Goal: Information Seeking & Learning: Learn about a topic

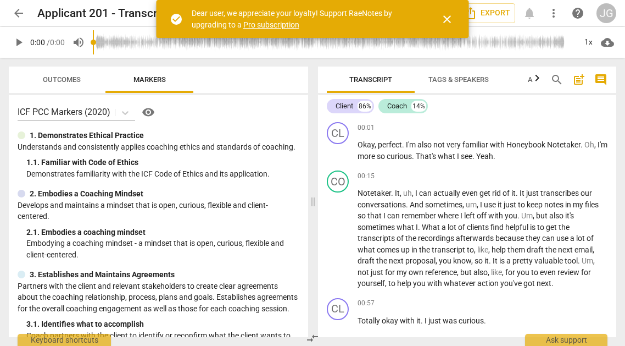
click at [446, 19] on span "close" at bounding box center [447, 19] width 13 height 13
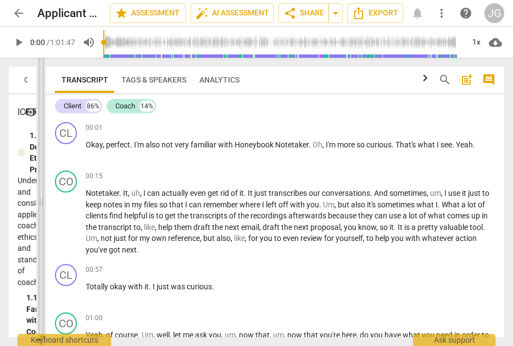
drag, startPoint x: 257, startPoint y: 204, endPoint x: 41, endPoint y: 197, distance: 216.1
click at [41, 197] on span at bounding box center [41, 202] width 7 height 288
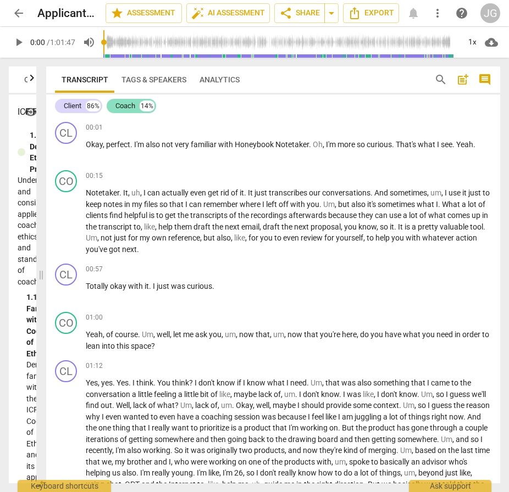
click at [135, 107] on div "Coach" at bounding box center [125, 106] width 20 height 11
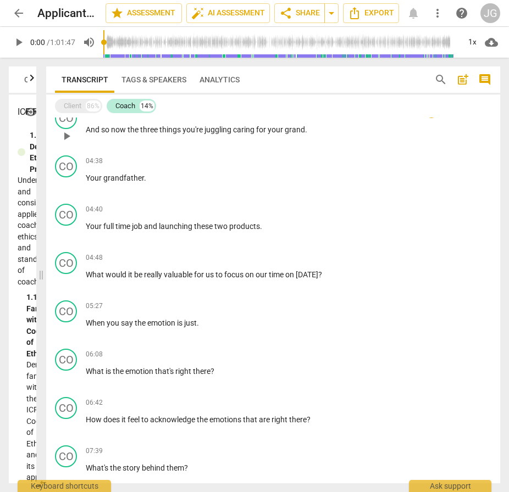
scroll to position [279, 0]
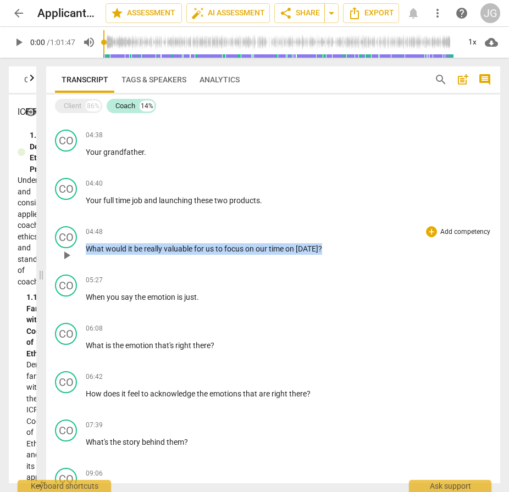
drag, startPoint x: 323, startPoint y: 251, endPoint x: 85, endPoint y: 252, distance: 238.0
click at [85, 251] on div "CO play_arrow pause 04:48 + Add competency keyboard_arrow_right What would it b…" at bounding box center [273, 246] width 454 height 48
copy p "What would it be really valuable for us to focus on our time on [DATE] ?"
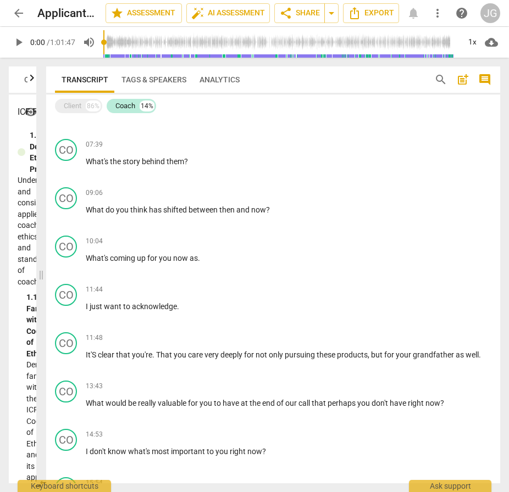
scroll to position [570, 0]
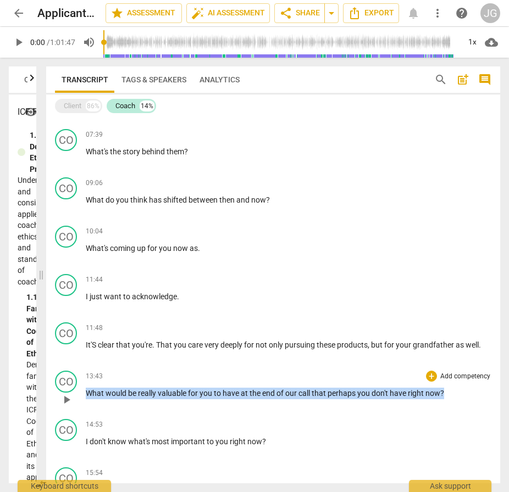
drag, startPoint x: 87, startPoint y: 393, endPoint x: 463, endPoint y: 404, distance: 376.6
click at [463, 345] on div "13:43 + Add competency keyboard_arrow_right What would be really valuable for y…" at bounding box center [289, 391] width 406 height 40
copy p "What would be really valuable for you to have at the end of our call that perha…"
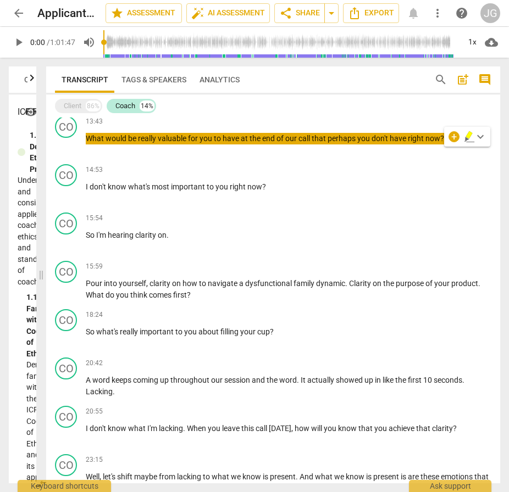
scroll to position [833, 0]
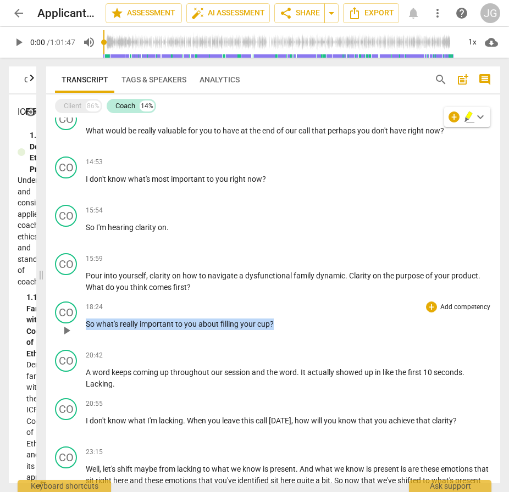
drag, startPoint x: 279, startPoint y: 324, endPoint x: 90, endPoint y: 318, distance: 189.7
click at [90, 318] on div "18:24 + Add competency keyboard_arrow_right So what's really important to you a…" at bounding box center [289, 322] width 406 height 40
copy p "So what's really important to you about filling your cup ?"
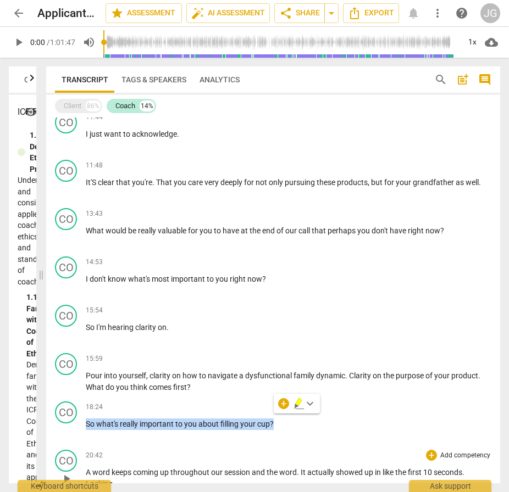
scroll to position [728, 0]
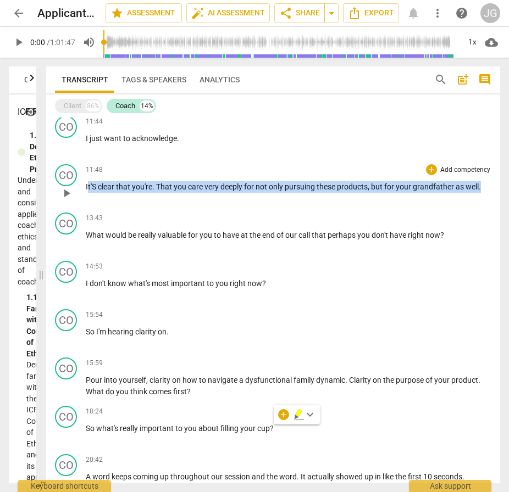
drag, startPoint x: 87, startPoint y: 187, endPoint x: 479, endPoint y: 195, distance: 392.5
click at [479, 195] on div "11:48 + Add competency keyboard_arrow_right It'S clear that you're . That you c…" at bounding box center [289, 184] width 406 height 40
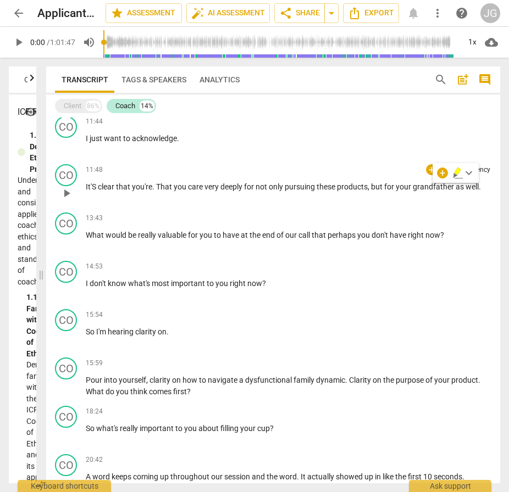
click at [479, 195] on div "11:48 + Add competency keyboard_arrow_right It'S clear that you're . That you c…" at bounding box center [289, 184] width 406 height 40
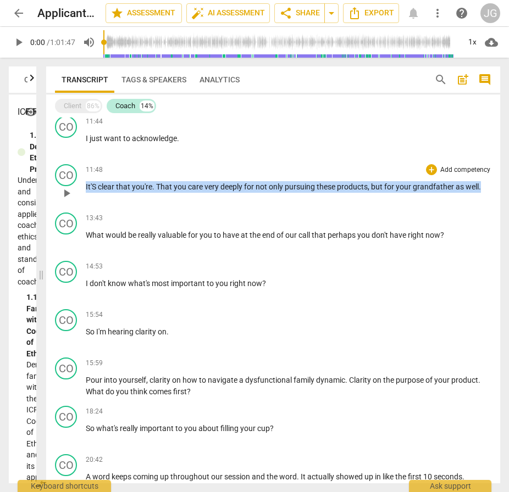
drag, startPoint x: 483, startPoint y: 188, endPoint x: 86, endPoint y: 190, distance: 396.8
click at [86, 190] on p "It'S clear that you're . That you care very deeply for not only pursuing these …" at bounding box center [289, 187] width 406 height 12
copy p "It'S clear that you're . That you care very deeply for not only pursuing these …"
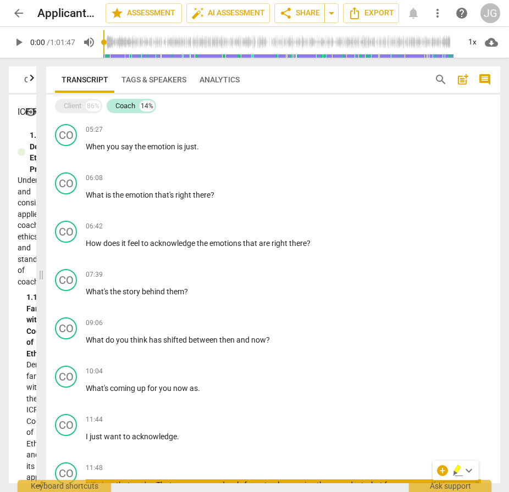
scroll to position [431, 0]
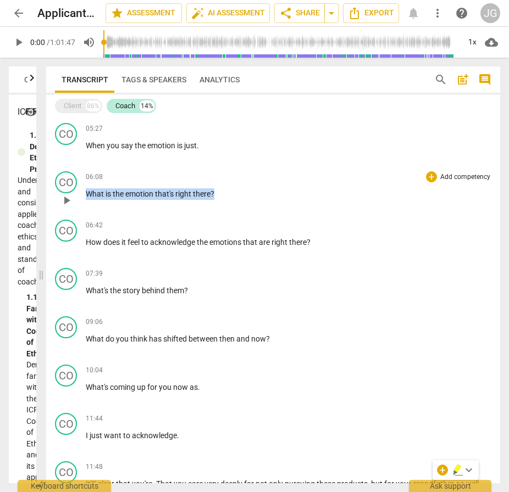
drag, startPoint x: 86, startPoint y: 192, endPoint x: 235, endPoint y: 193, distance: 148.4
click at [235, 193] on p "What is the emotion that's right there ?" at bounding box center [289, 194] width 406 height 12
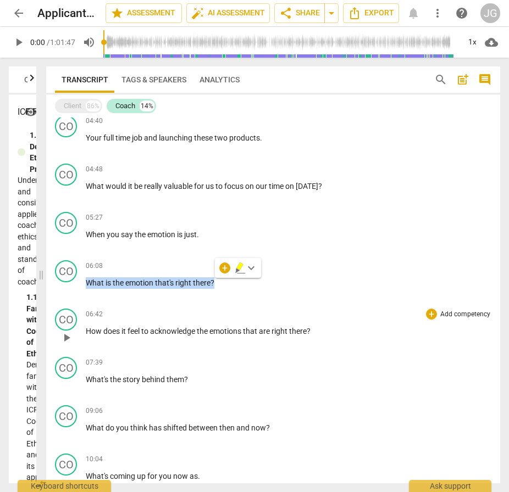
scroll to position [345, 0]
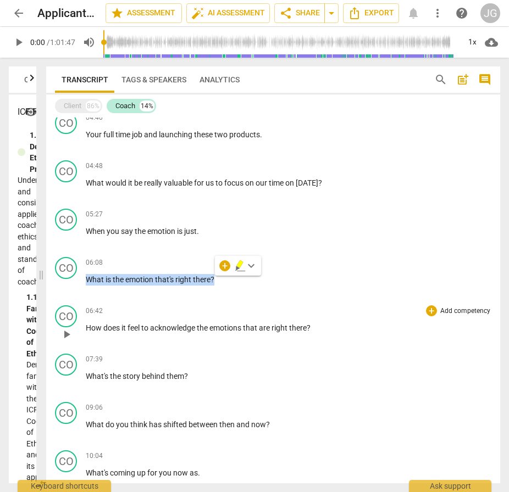
copy p "What is the emotion that's right there ?"
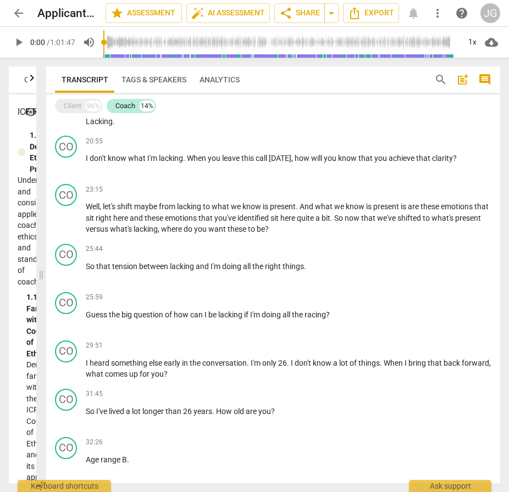
scroll to position [1098, 0]
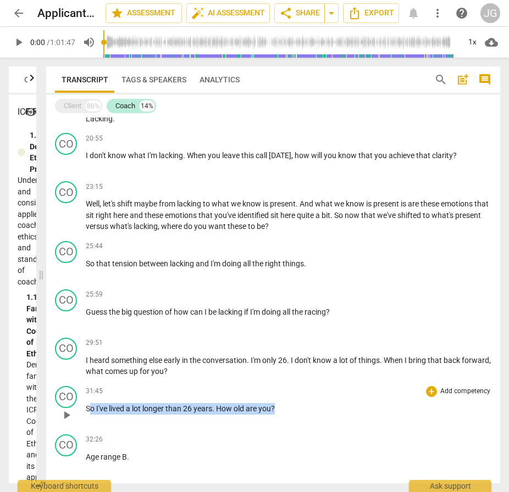
drag, startPoint x: 89, startPoint y: 408, endPoint x: 297, endPoint y: 406, distance: 208.3
click at [297, 345] on p "So I've lived a lot longer than 26 years . How old are you ?" at bounding box center [289, 409] width 406 height 12
drag, startPoint x: 291, startPoint y: 407, endPoint x: 86, endPoint y: 408, distance: 205.0
click at [86, 345] on p "So I've lived a lot longer than 26 years . How old are you ?" at bounding box center [289, 409] width 406 height 12
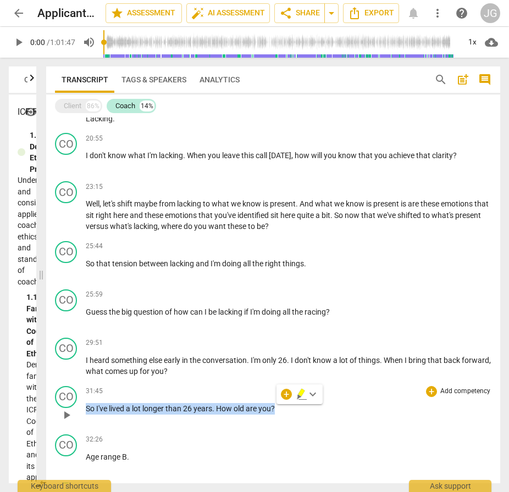
copy p "So I've lived a lot longer than 26 years . How old are you ?"
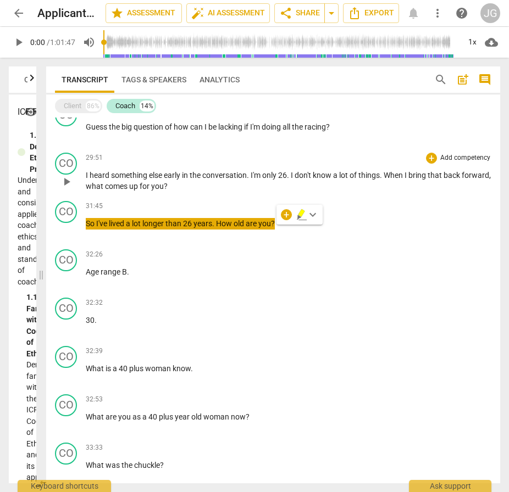
scroll to position [1287, 0]
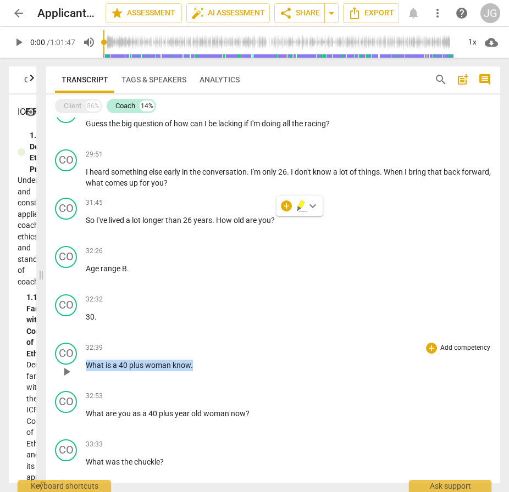
drag, startPoint x: 85, startPoint y: 366, endPoint x: 207, endPoint y: 367, distance: 121.5
click at [207, 345] on p "What is a 40 plus woman know ." at bounding box center [289, 366] width 406 height 12
copy p "What is a 40 plus woman know ."
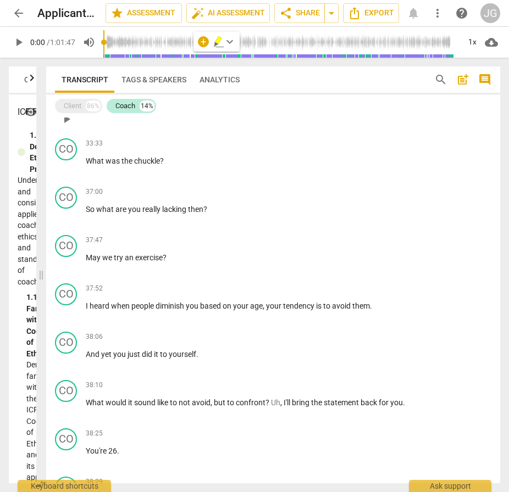
scroll to position [1596, 0]
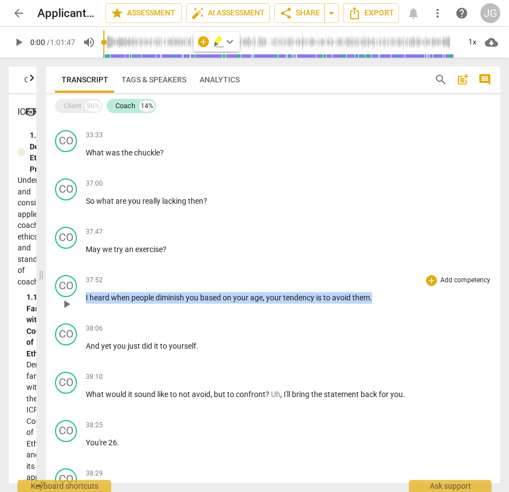
drag, startPoint x: 375, startPoint y: 297, endPoint x: 84, endPoint y: 296, distance: 290.7
click at [84, 296] on div "CO play_arrow pause 37:52 + Add competency keyboard_arrow_right I heard when pe…" at bounding box center [273, 295] width 454 height 48
copy p "I heard when people diminish you based on your age , your tendency is to avoid …"
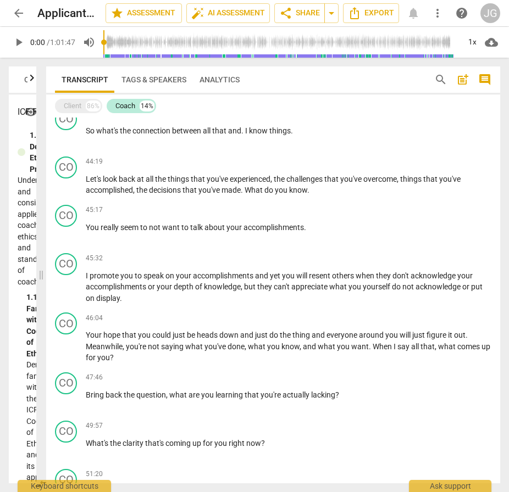
scroll to position [2342, 0]
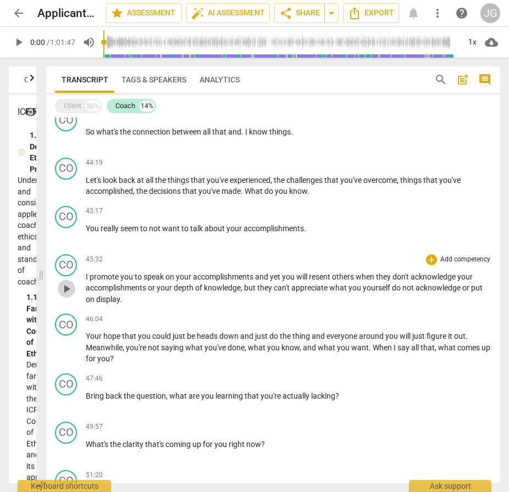
click at [70, 290] on span "play_arrow" at bounding box center [66, 288] width 13 height 13
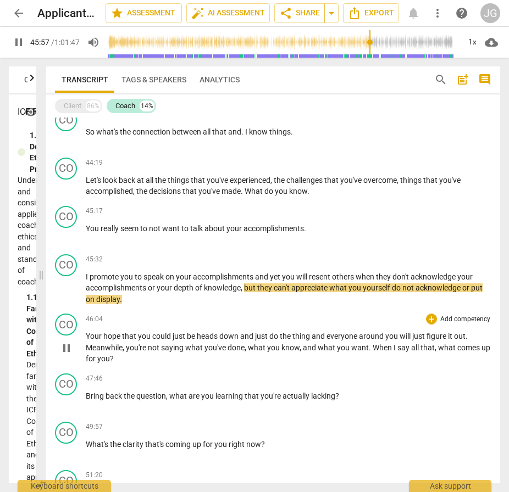
click at [110, 345] on span "you" at bounding box center [103, 358] width 13 height 9
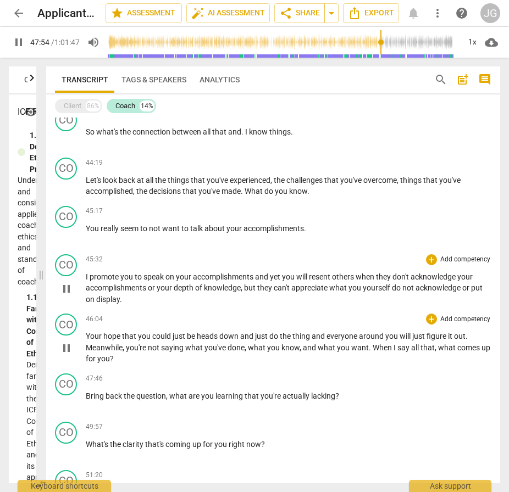
click at [246, 286] on span "but" at bounding box center [250, 288] width 13 height 9
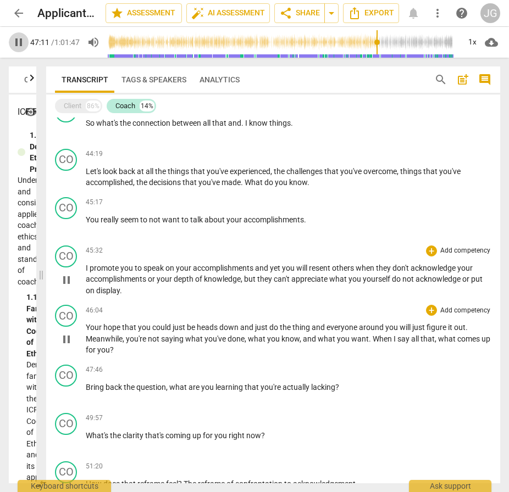
click at [22, 44] on span "pause" at bounding box center [18, 42] width 13 height 13
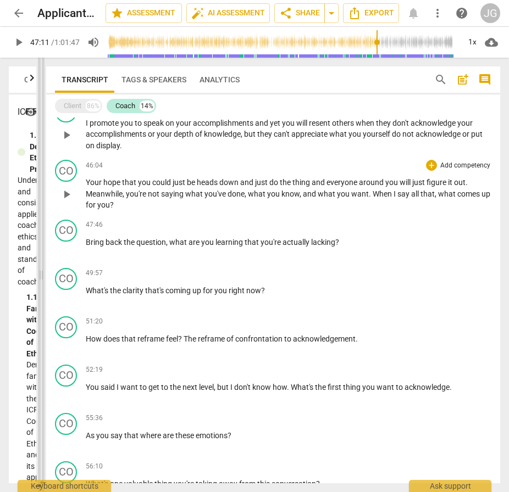
scroll to position [2463, 0]
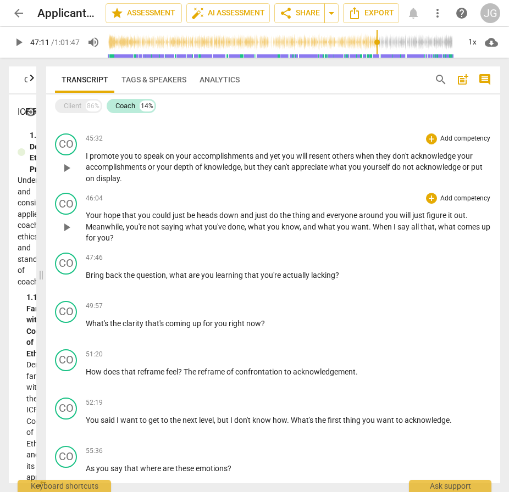
click at [247, 165] on span "but" at bounding box center [250, 167] width 13 height 9
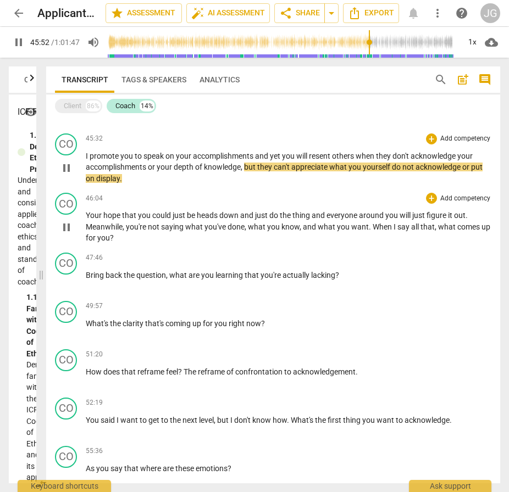
click at [246, 180] on p "I promote you to speak on your accomplishments and yet you will resent others w…" at bounding box center [289, 168] width 406 height 34
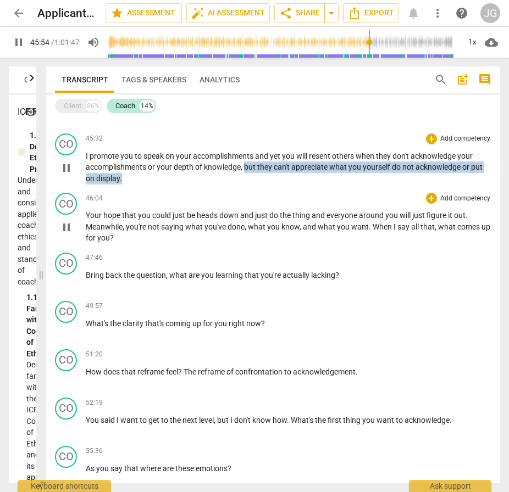
drag, startPoint x: 247, startPoint y: 181, endPoint x: 245, endPoint y: 165, distance: 16.1
click at [245, 165] on p "I promote you to speak on your accomplishments and yet you will resent others w…" at bounding box center [289, 168] width 406 height 34
copy p "but they can't appreciate what you yourself do not acknowledge or put on displa…"
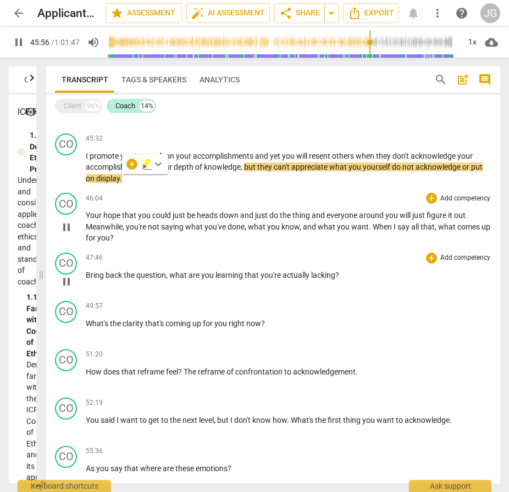
click at [130, 276] on span "the" at bounding box center [130, 275] width 13 height 9
click at [149, 256] on div "47:46 + Add competency keyboard_arrow_right" at bounding box center [289, 258] width 406 height 11
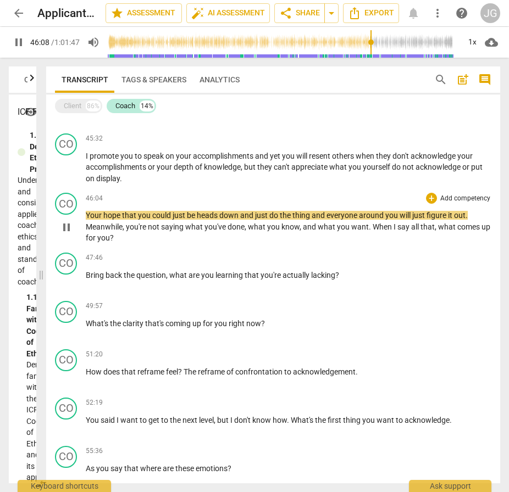
click at [22, 44] on span "pause" at bounding box center [18, 42] width 13 height 13
type input "2769"
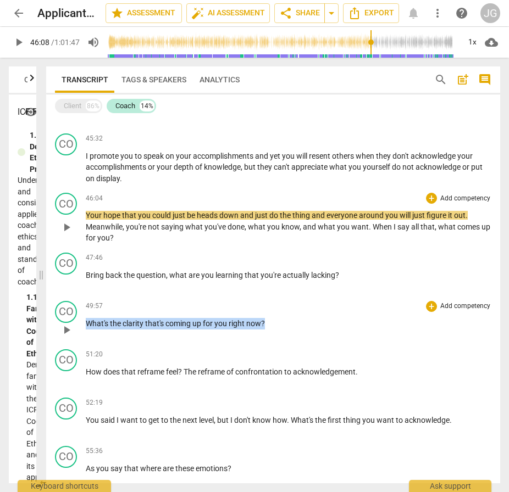
drag, startPoint x: 87, startPoint y: 321, endPoint x: 278, endPoint y: 325, distance: 190.7
click at [278, 325] on p "What's the clarity that's coming up for you right now ?" at bounding box center [289, 324] width 406 height 12
copy p "What's the clarity that's coming up for you right now ?"
click at [74, 105] on div "Client" at bounding box center [73, 106] width 18 height 11
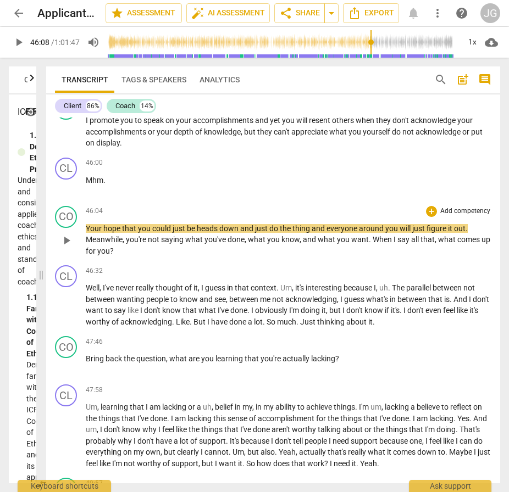
scroll to position [5957, 0]
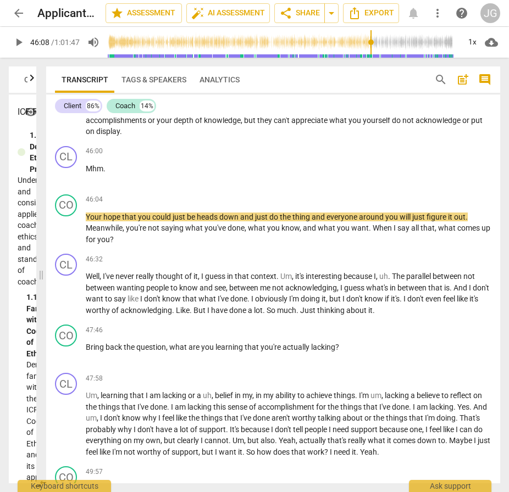
click at [441, 75] on span "search" at bounding box center [440, 79] width 13 height 13
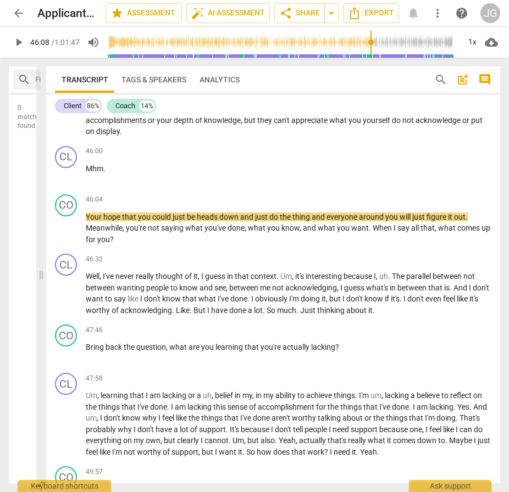
scroll to position [0, 23]
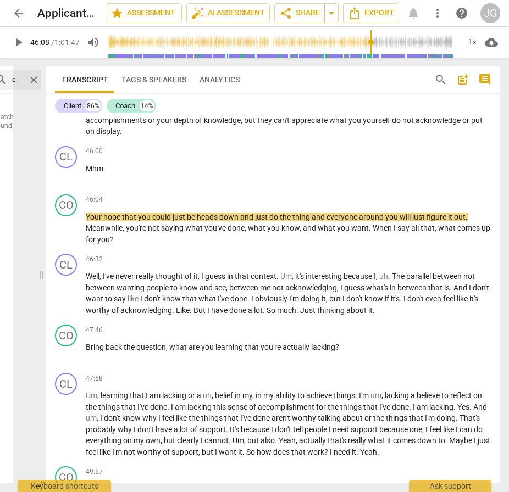
type input "c"
click at [441, 80] on span "search" at bounding box center [440, 79] width 13 height 13
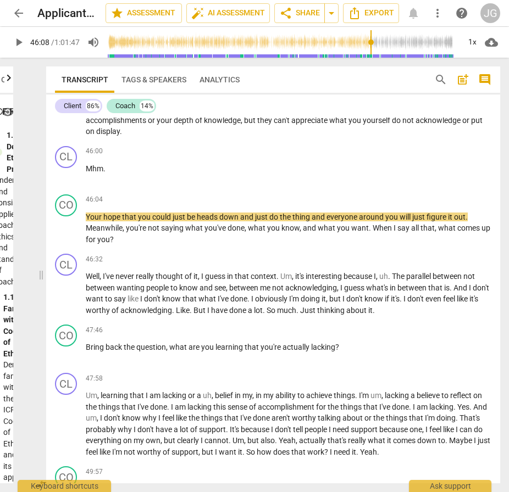
scroll to position [0, 93]
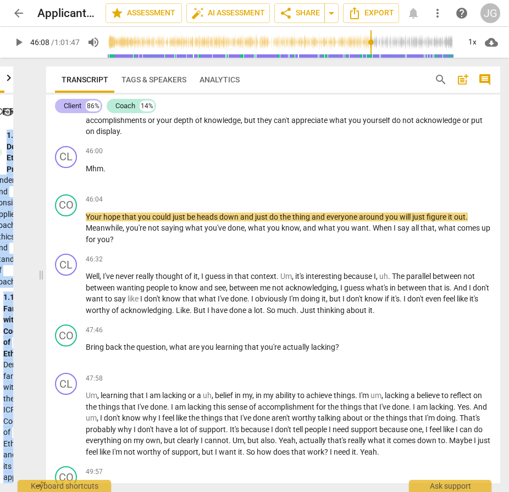
drag, startPoint x: 13, startPoint y: 98, endPoint x: 71, endPoint y: 103, distance: 57.9
click at [73, 103] on div "Outcomes Markers Scores ICF PCC Markers (2020) visibility 1. Demonstrates Ethic…" at bounding box center [254, 275] width 509 height 435
click at [9, 79] on icon "button" at bounding box center [8, 77] width 13 height 13
drag, startPoint x: 8, startPoint y: 78, endPoint x: 16, endPoint y: 78, distance: 8.2
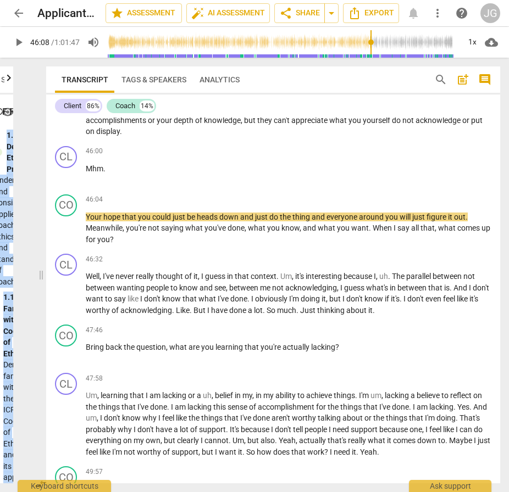
click at [16, 78] on div "Outcomes Markers Scores ICF PCC Markers (2020) visibility 1. Demonstrates Ethic…" at bounding box center [20, 275] width 41 height 435
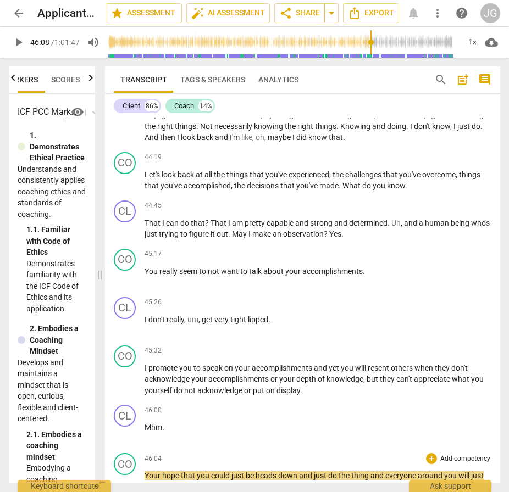
scroll to position [0, 48]
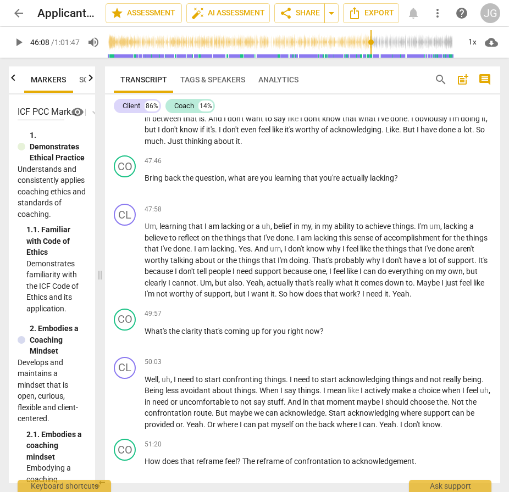
drag, startPoint x: 41, startPoint y: 274, endPoint x: 128, endPoint y: 267, distance: 87.1
click at [103, 267] on span at bounding box center [100, 275] width 7 height 435
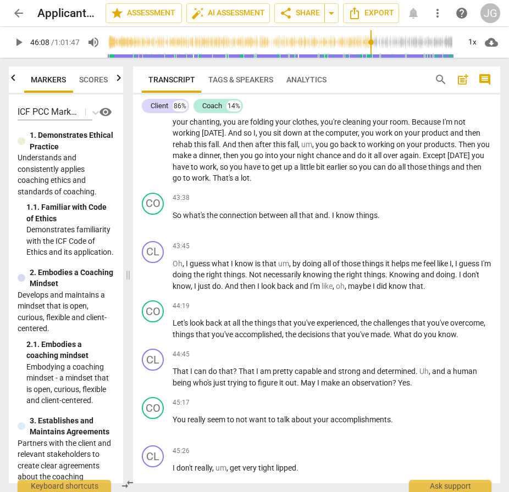
scroll to position [5898, 0]
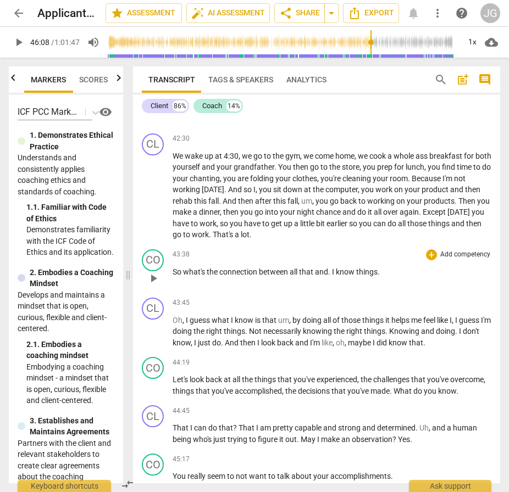
click at [381, 278] on p "So what's the connection between all that and . I know things ." at bounding box center [332, 273] width 319 height 12
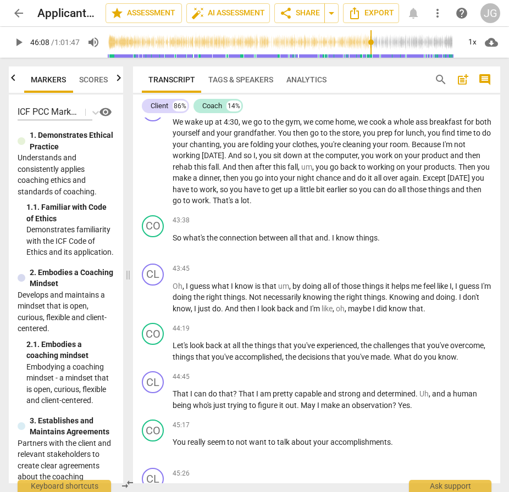
scroll to position [5933, 0]
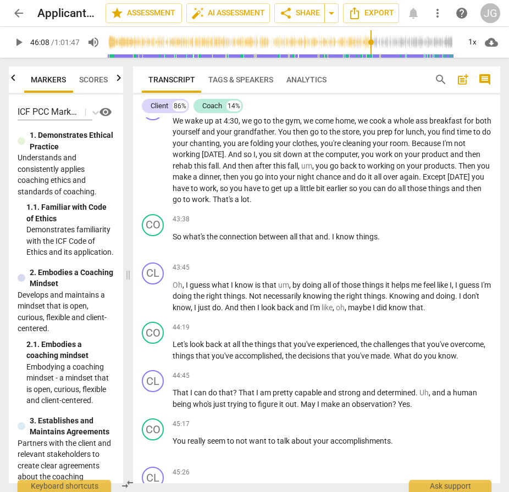
click at [445, 80] on span "search" at bounding box center [440, 79] width 13 height 13
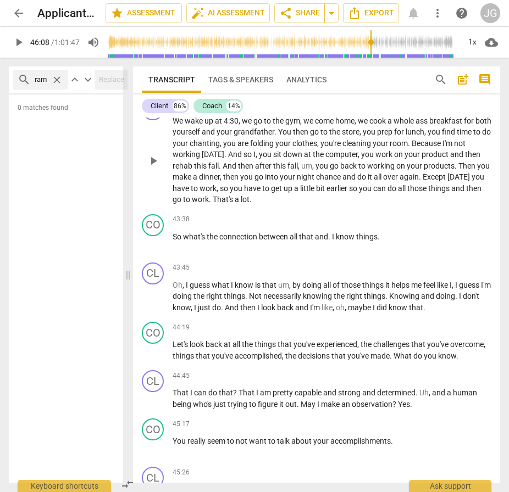
scroll to position [0, 13]
type input "reframe"
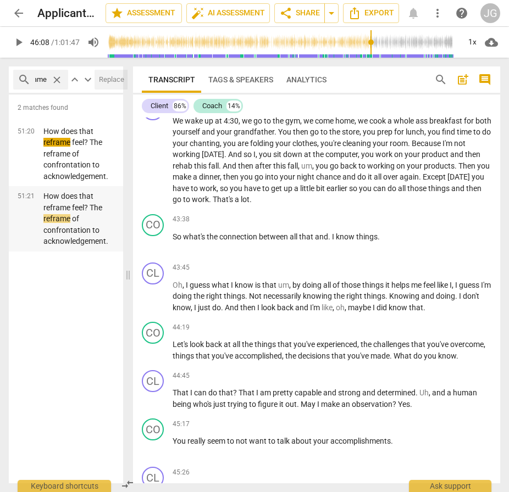
scroll to position [0, 0]
drag, startPoint x: 110, startPoint y: 242, endPoint x: 34, endPoint y: 190, distance: 92.5
click at [35, 191] on div "How does that reframe feel? The reframe of confrontation to acknowledgement." at bounding box center [79, 219] width 88 height 57
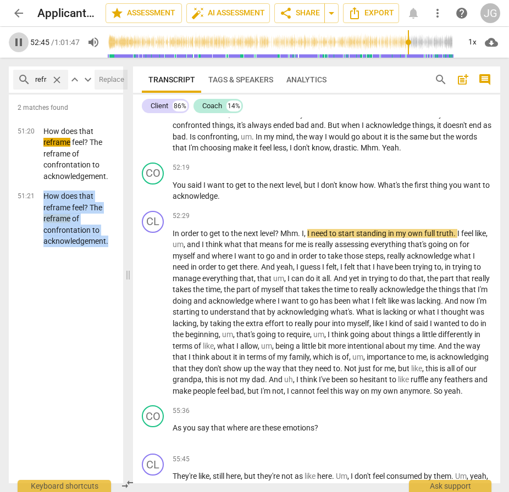
click at [18, 41] on span "pause" at bounding box center [18, 42] width 13 height 13
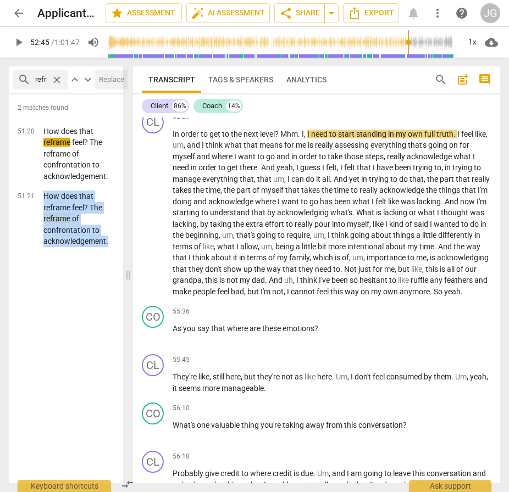
scroll to position [7063, 0]
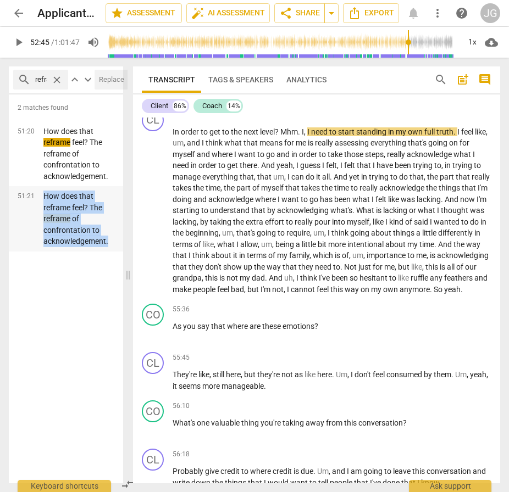
click at [88, 220] on p "How does that reframe feel? The reframe of confrontation to acknowledgement." at bounding box center [78, 219] width 71 height 57
drag, startPoint x: 108, startPoint y: 241, endPoint x: 41, endPoint y: 193, distance: 82.8
click at [41, 192] on div "How does that reframe feel? The reframe of confrontation to acknowledgement." at bounding box center [79, 219] width 88 height 57
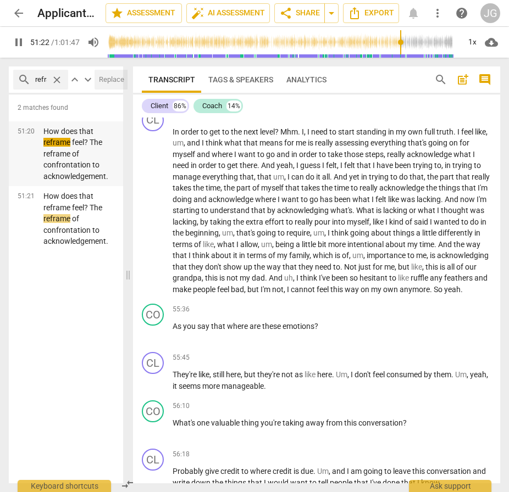
click at [48, 153] on p "How does that reframe feel? The reframe of confrontation to acknowledgement." at bounding box center [78, 154] width 71 height 57
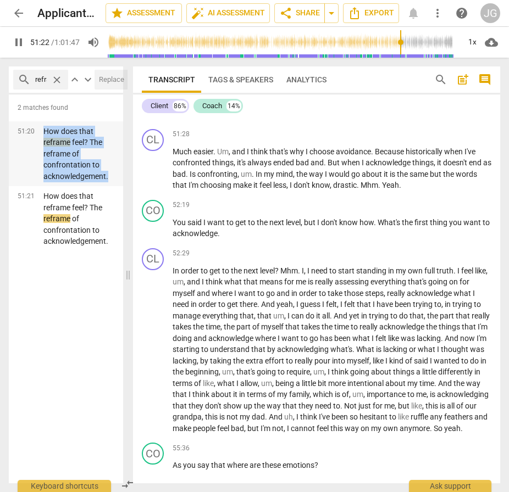
drag, startPoint x: 112, startPoint y: 178, endPoint x: 41, endPoint y: 129, distance: 85.8
click at [41, 129] on div "How does that reframe feel? The reframe of confrontation to acknowledgement." at bounding box center [79, 154] width 88 height 57
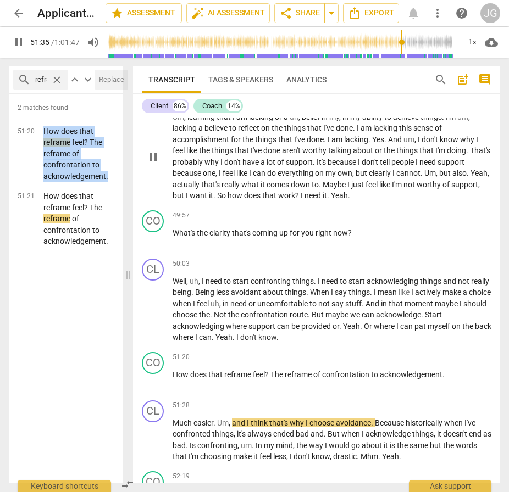
scroll to position [6651, 0]
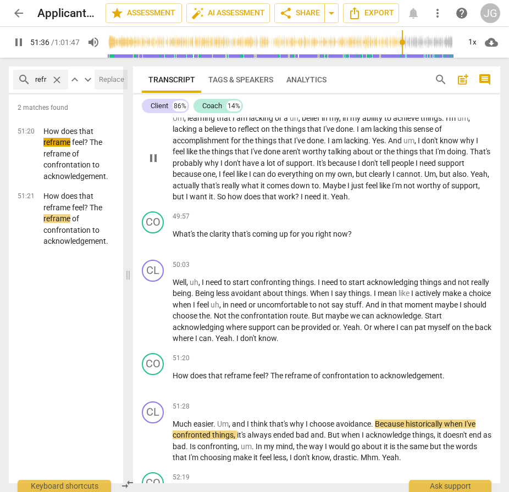
click at [158, 199] on div "play_arrow pause" at bounding box center [159, 159] width 28 height 82
click at [158, 165] on span "pause" at bounding box center [153, 158] width 13 height 13
click at [158, 165] on span "play_arrow" at bounding box center [153, 158] width 13 height 13
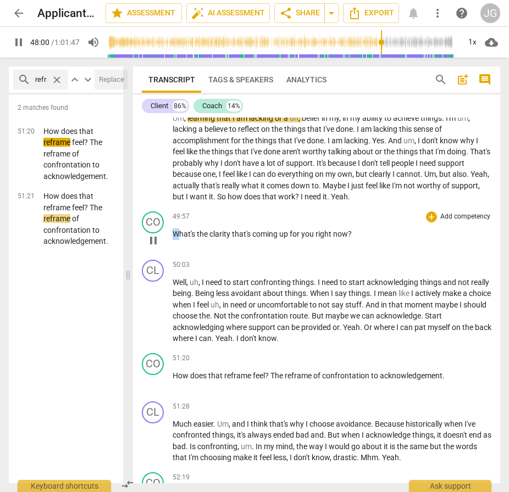
drag, startPoint x: 177, startPoint y: 288, endPoint x: 353, endPoint y: 282, distance: 176.5
click at [353, 251] on div "49:57 + Add competency keyboard_arrow_right What's the clarity that's coming up…" at bounding box center [332, 232] width 319 height 40
drag, startPoint x: 359, startPoint y: 291, endPoint x: 170, endPoint y: 295, distance: 189.1
click at [170, 256] on div "CO play_arrow pause 49:57 + Add competency keyboard_arrow_right What's the clar…" at bounding box center [316, 231] width 367 height 48
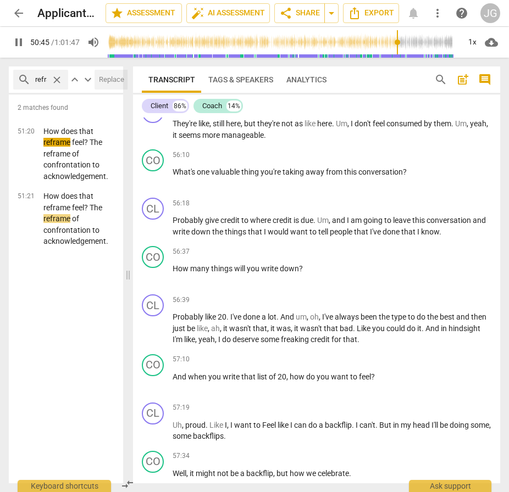
scroll to position [7317, 0]
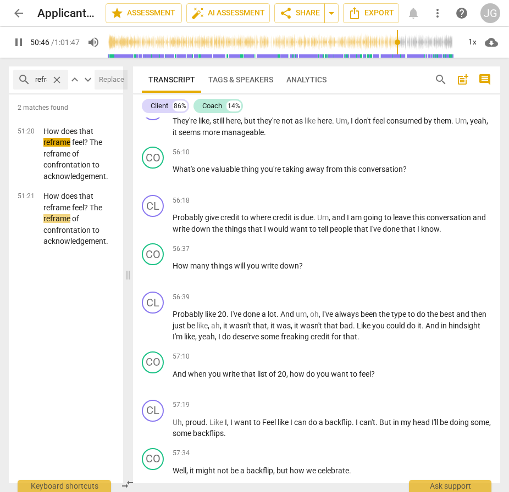
click at [20, 40] on span "pause" at bounding box center [18, 42] width 13 height 13
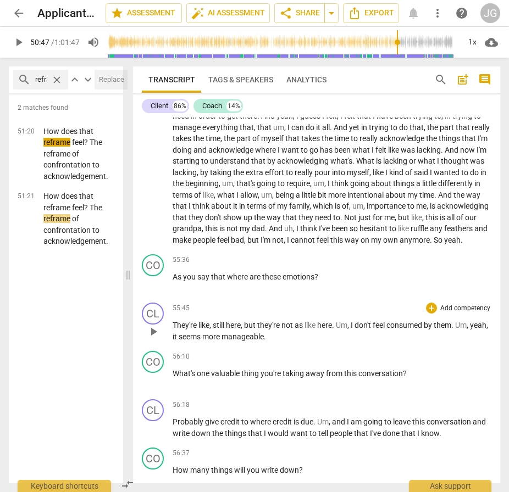
scroll to position [7105, 0]
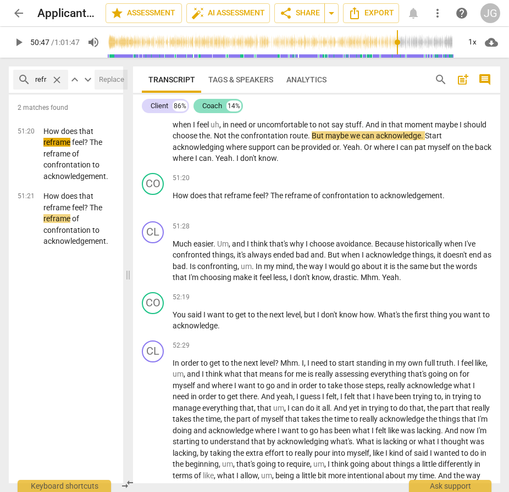
click at [210, 105] on div "Coach" at bounding box center [212, 106] width 20 height 11
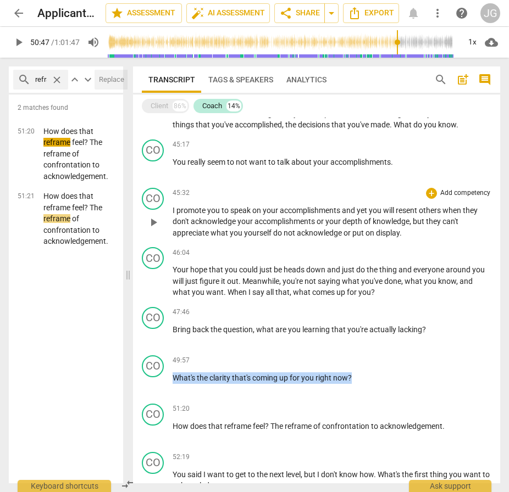
scroll to position [2375, 0]
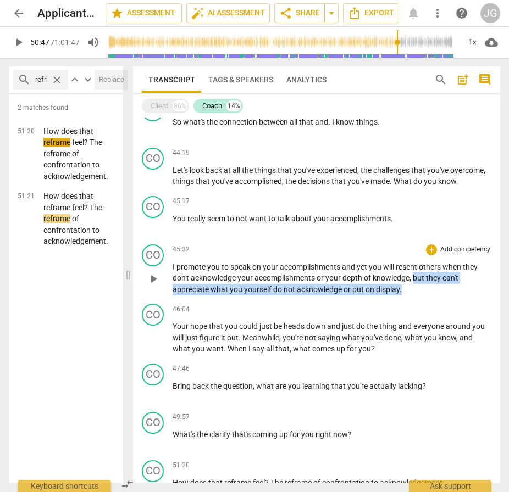
drag, startPoint x: 415, startPoint y: 288, endPoint x: 415, endPoint y: 302, distance: 14.3
click at [415, 296] on p "I promote you to speak on your accomplishments and yet you will resent others w…" at bounding box center [332, 279] width 319 height 34
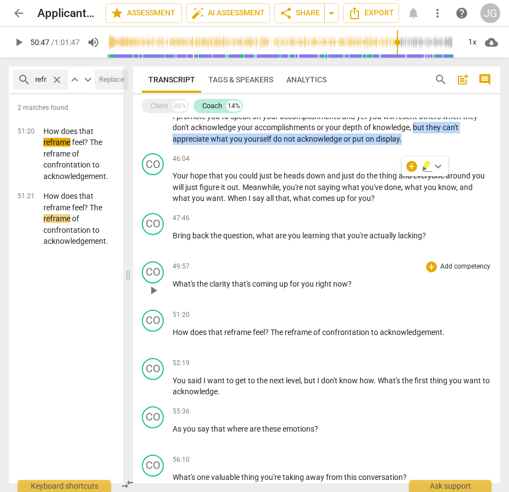
scroll to position [2557, 0]
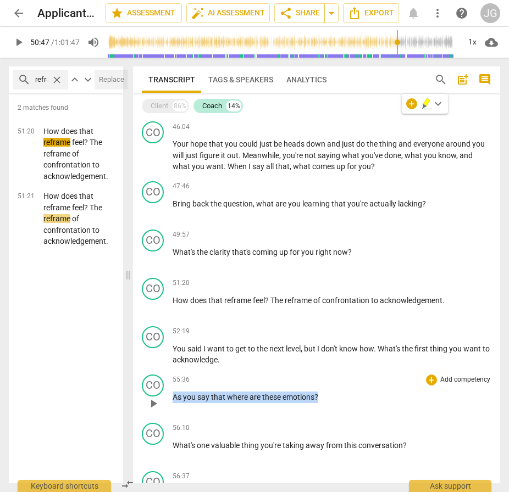
drag, startPoint x: 328, startPoint y: 409, endPoint x: 171, endPoint y: 410, distance: 156.6
click at [171, 345] on div "CO play_arrow pause 55:36 + Add competency keyboard_arrow_right As you say that…" at bounding box center [316, 394] width 367 height 48
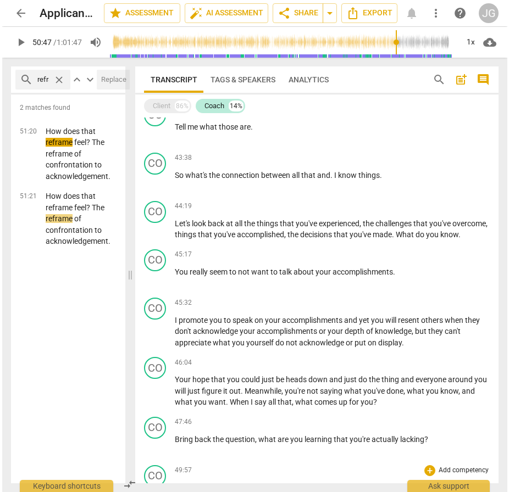
scroll to position [2320, 0]
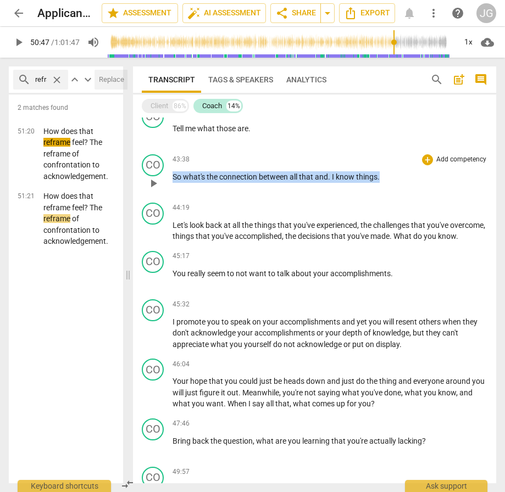
drag, startPoint x: 174, startPoint y: 176, endPoint x: 379, endPoint y: 184, distance: 205.7
click at [379, 184] on div "43:38 + Add competency keyboard_arrow_right So what's the connection between al…" at bounding box center [330, 174] width 315 height 40
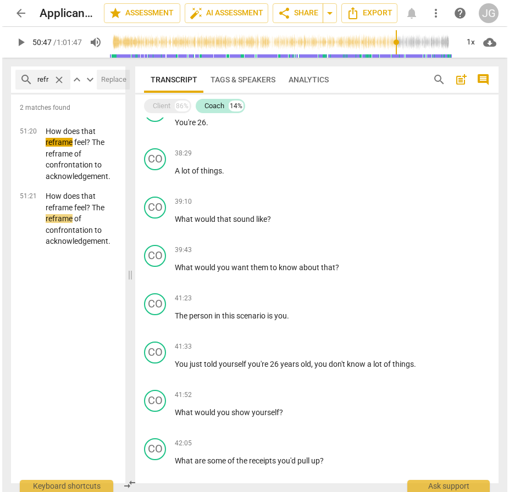
scroll to position [1941, 0]
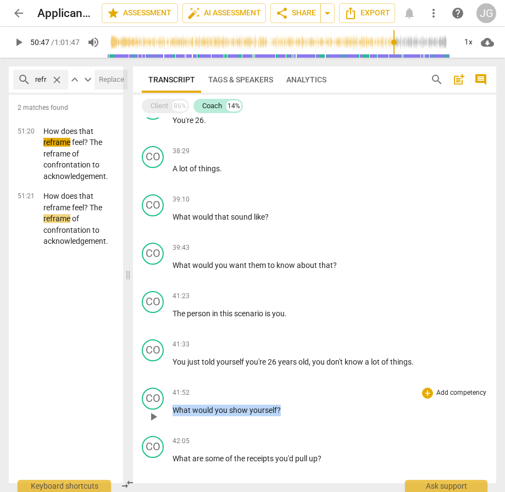
drag, startPoint x: 284, startPoint y: 408, endPoint x: 167, endPoint y: 402, distance: 116.6
click at [167, 345] on div "CO play_arrow pause 41:52 + Add competency keyboard_arrow_right What would you …" at bounding box center [314, 408] width 363 height 48
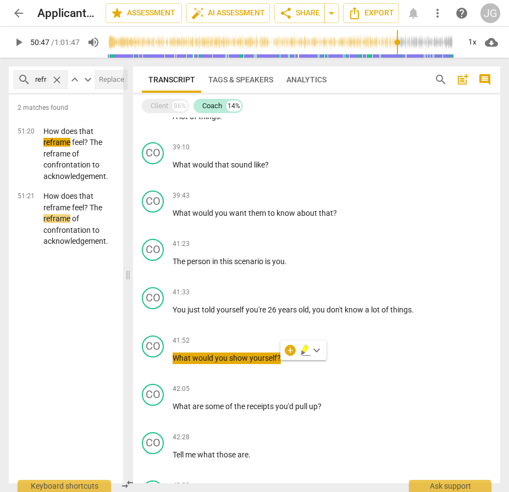
scroll to position [1994, 0]
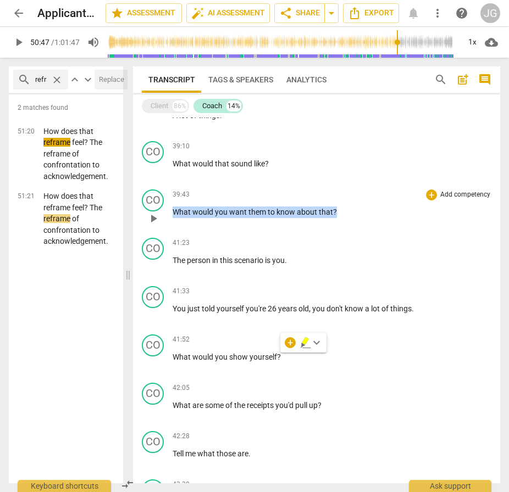
drag, startPoint x: 172, startPoint y: 213, endPoint x: 359, endPoint y: 215, distance: 186.9
click at [359, 215] on p "What would you want them to know about that ?" at bounding box center [332, 213] width 319 height 12
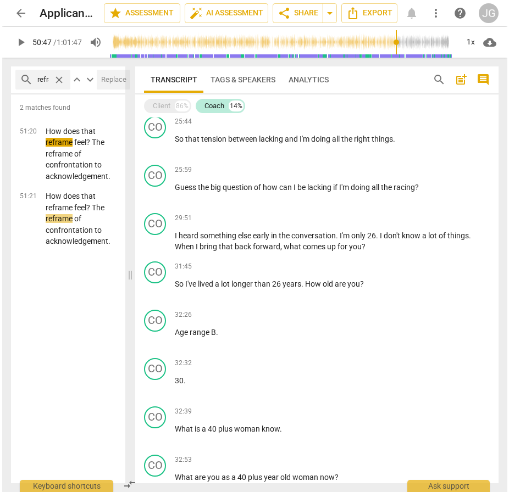
scroll to position [1249, 0]
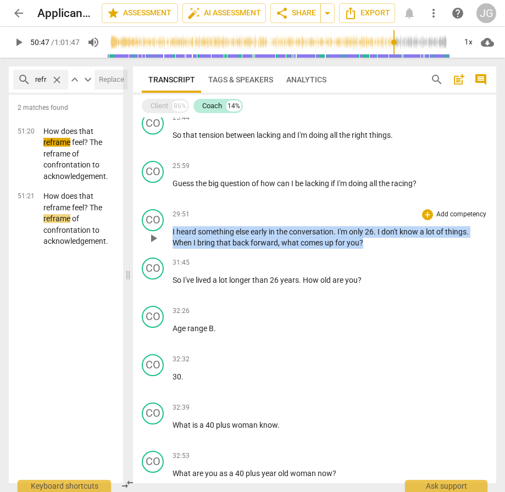
drag, startPoint x: 372, startPoint y: 243, endPoint x: 163, endPoint y: 229, distance: 209.3
click at [163, 229] on div "CO play_arrow pause 29:51 + Add competency keyboard_arrow_right I heard somethi…" at bounding box center [314, 229] width 363 height 48
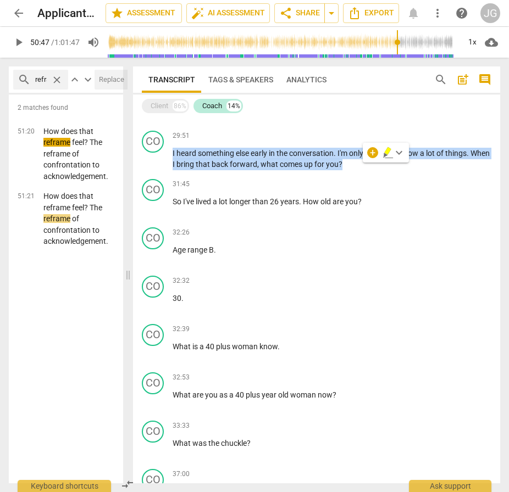
scroll to position [1329, 0]
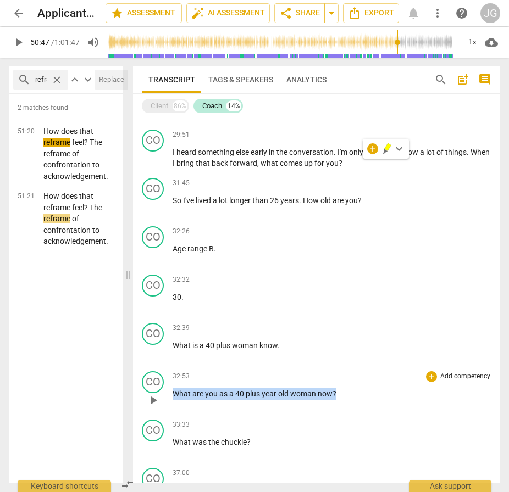
drag, startPoint x: 337, startPoint y: 393, endPoint x: 174, endPoint y: 392, distance: 163.2
click at [174, 345] on p "What are you as a 40 plus year old woman now ?" at bounding box center [332, 395] width 319 height 12
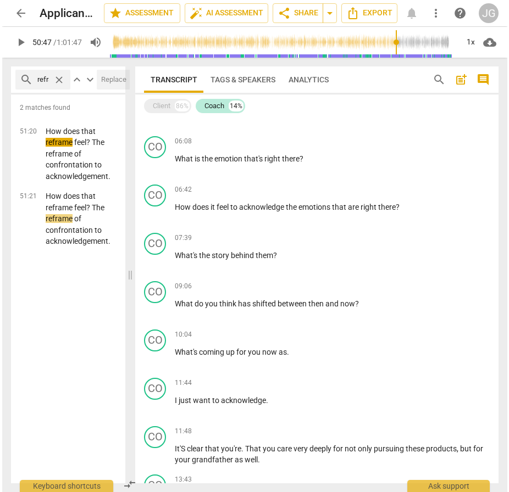
scroll to position [474, 0]
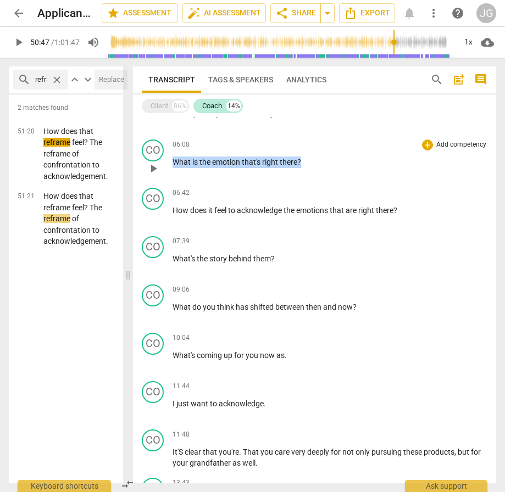
drag, startPoint x: 306, startPoint y: 160, endPoint x: 180, endPoint y: 152, distance: 126.1
click at [180, 152] on div "06:08 + Add competency keyboard_arrow_right What is the emotion that's right th…" at bounding box center [330, 160] width 315 height 40
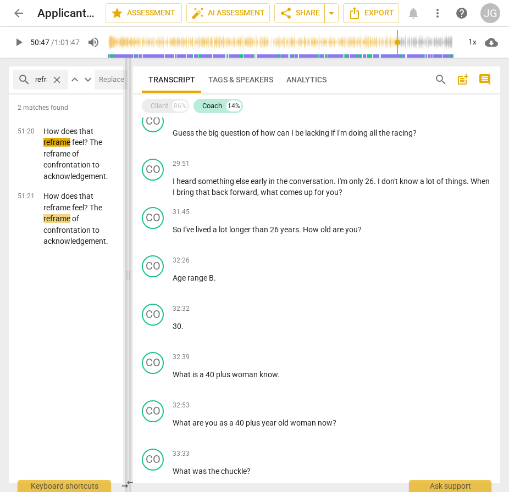
scroll to position [1387, 0]
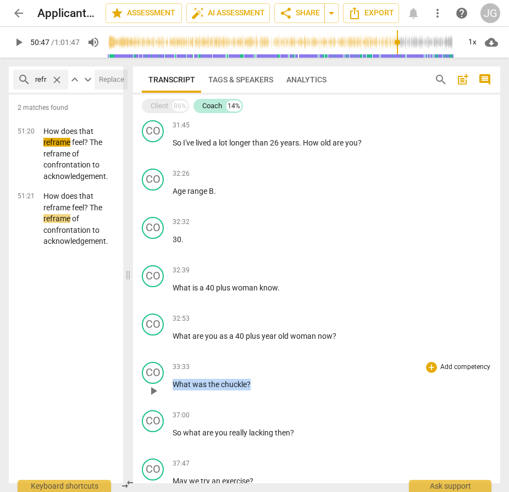
drag, startPoint x: 172, startPoint y: 385, endPoint x: 281, endPoint y: 389, distance: 109.4
click at [281, 345] on p "What was the chuckle ?" at bounding box center [332, 385] width 319 height 12
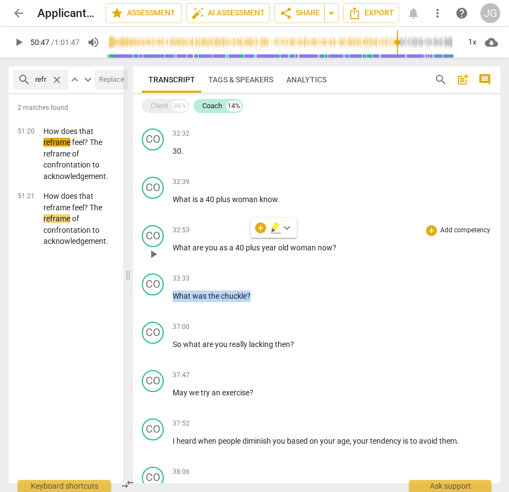
scroll to position [1568, 0]
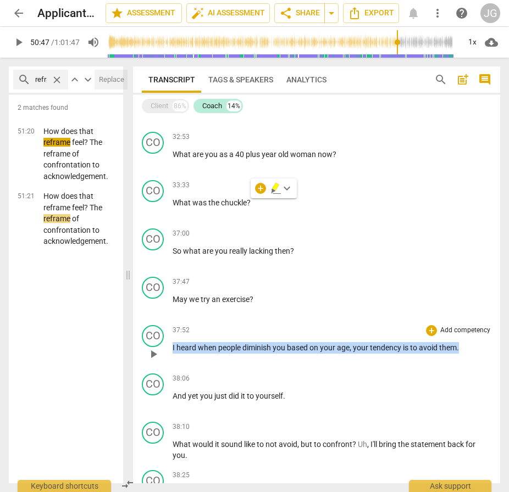
drag, startPoint x: 466, startPoint y: 348, endPoint x: 171, endPoint y: 345, distance: 295.1
click at [171, 345] on div "CO play_arrow pause 37:52 + Add competency keyboard_arrow_right I heard when pe…" at bounding box center [316, 345] width 367 height 48
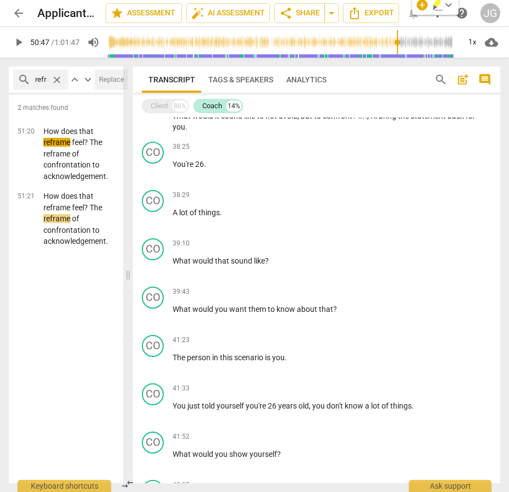
scroll to position [1906, 0]
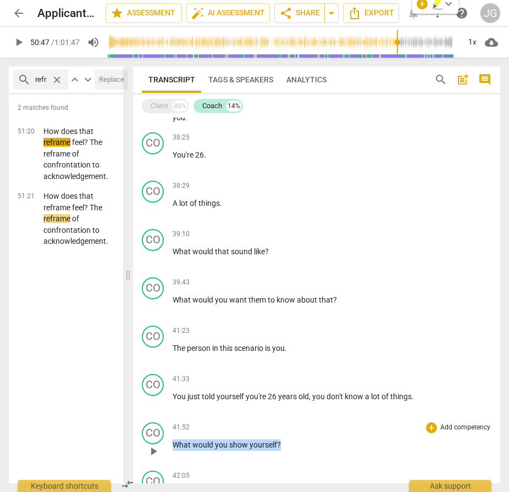
drag, startPoint x: 298, startPoint y: 445, endPoint x: 173, endPoint y: 439, distance: 124.9
click at [173, 345] on p "What would you show yourself ?" at bounding box center [332, 446] width 319 height 12
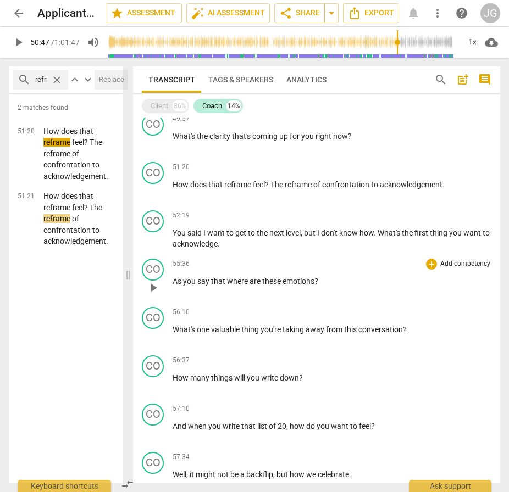
scroll to position [2675, 0]
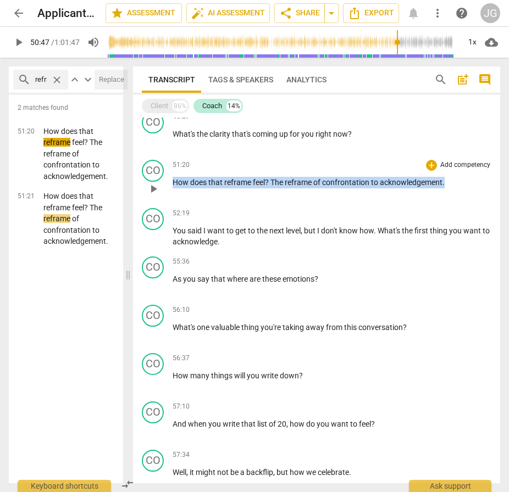
drag, startPoint x: 446, startPoint y: 193, endPoint x: 263, endPoint y: 178, distance: 183.1
click at [263, 178] on div "51:20 + Add competency keyboard_arrow_right How does that reframe feel ? The re…" at bounding box center [332, 180] width 319 height 40
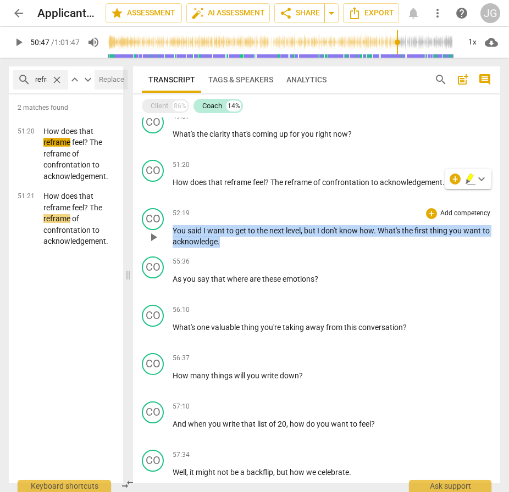
drag, startPoint x: 245, startPoint y: 253, endPoint x: 169, endPoint y: 242, distance: 76.6
click at [169, 242] on div "CO play_arrow pause 52:19 + Add competency keyboard_arrow_right You said I want…" at bounding box center [316, 228] width 367 height 48
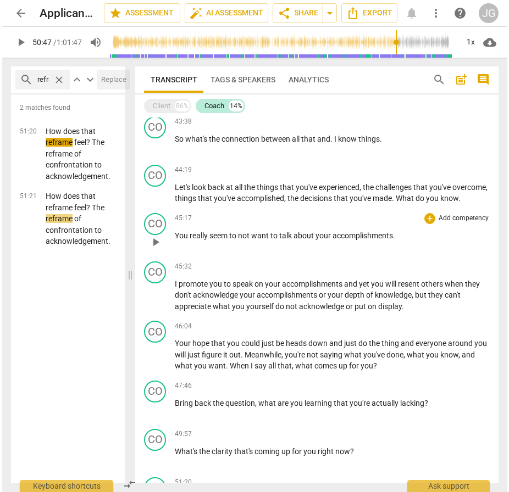
scroll to position [2340, 0]
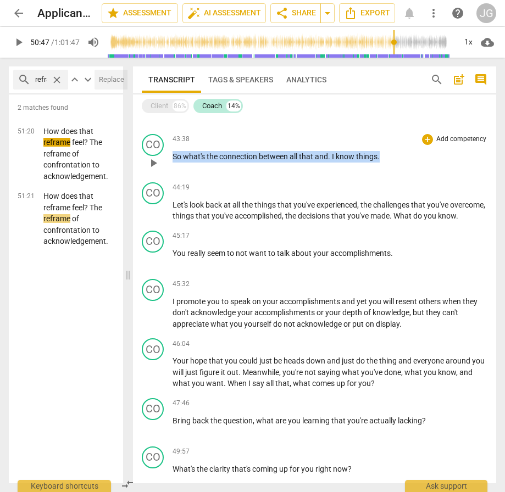
drag, startPoint x: 388, startPoint y: 156, endPoint x: 178, endPoint y: 148, distance: 210.1
click at [178, 148] on div "43:38 + Add competency keyboard_arrow_right So what's the connection between al…" at bounding box center [330, 154] width 315 height 40
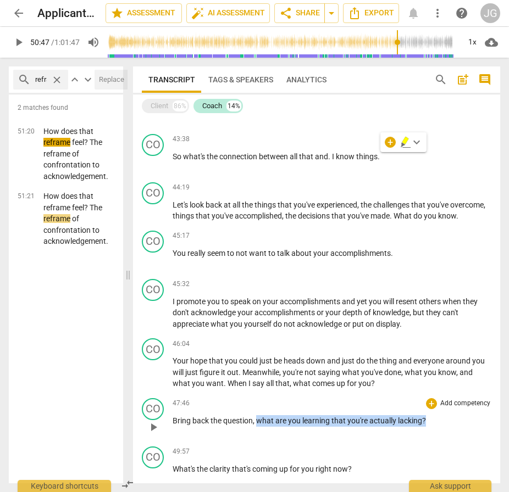
drag, startPoint x: 257, startPoint y: 430, endPoint x: 433, endPoint y: 443, distance: 175.8
click at [433, 345] on div "47:46 + Add competency keyboard_arrow_right Bring back the question , what are …" at bounding box center [332, 418] width 319 height 40
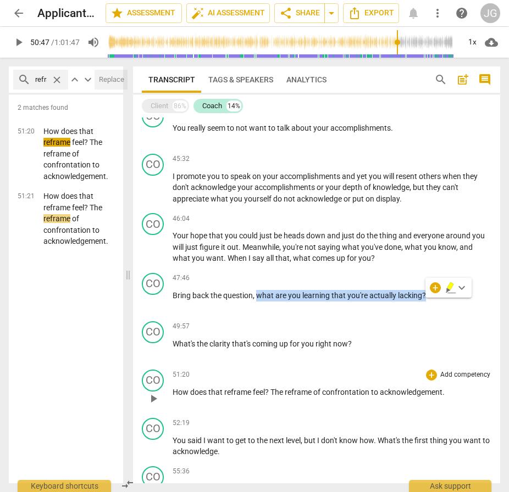
scroll to position [2464, 0]
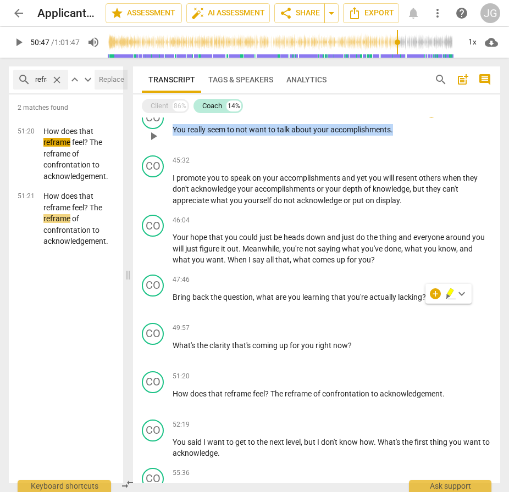
drag, startPoint x: 405, startPoint y: 138, endPoint x: 171, endPoint y: 138, distance: 234.1
click at [171, 138] on div "CO play_arrow pause 45:17 + Add competency keyboard_arrow_right You really seem…" at bounding box center [316, 127] width 367 height 48
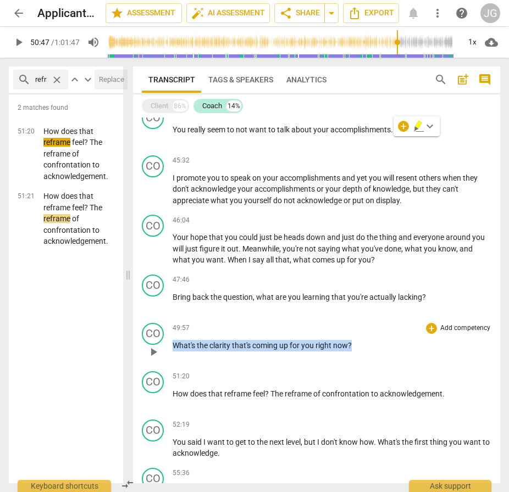
drag, startPoint x: 173, startPoint y: 356, endPoint x: 354, endPoint y: 359, distance: 181.4
click at [354, 345] on p "What's the clarity that's coming up for you right now ?" at bounding box center [332, 346] width 319 height 12
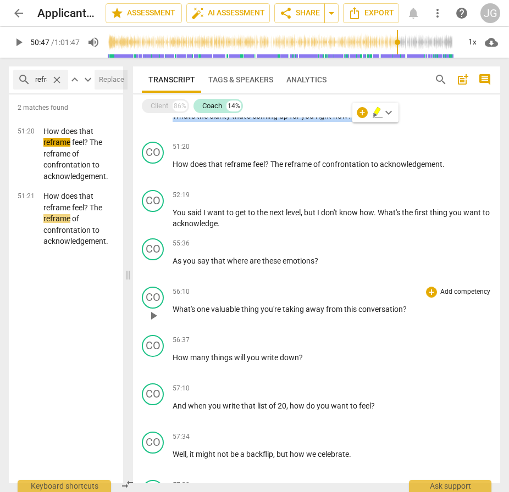
scroll to position [2697, 0]
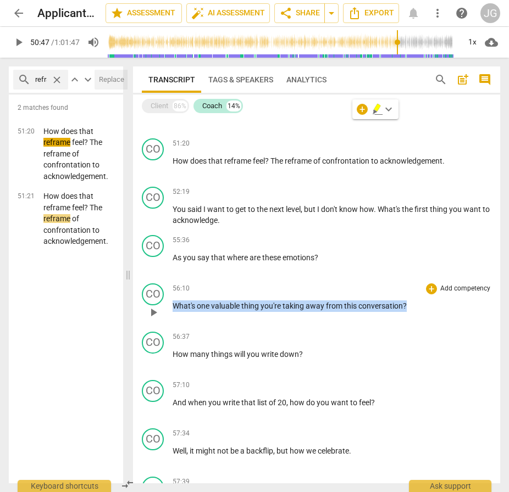
drag, startPoint x: 415, startPoint y: 318, endPoint x: 179, endPoint y: 308, distance: 235.9
click at [179, 308] on div "56:10 + Add competency keyboard_arrow_right What's one valuable thing you're ta…" at bounding box center [332, 304] width 319 height 40
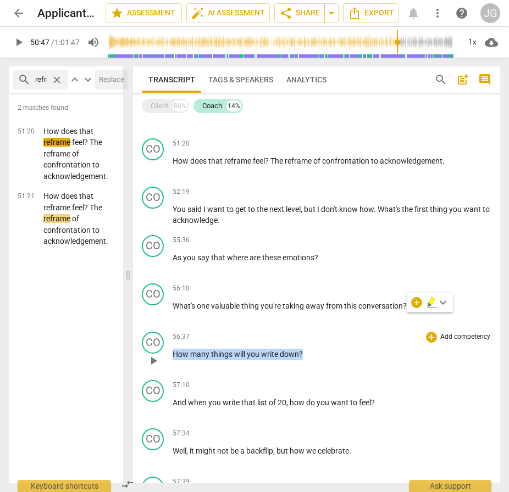
drag, startPoint x: 304, startPoint y: 365, endPoint x: 169, endPoint y: 368, distance: 135.8
click at [169, 345] on div "CO play_arrow pause 56:37 + Add competency keyboard_arrow_right How many things…" at bounding box center [316, 352] width 367 height 48
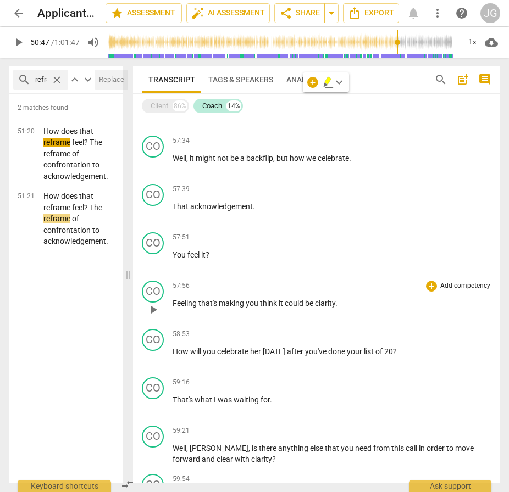
scroll to position [2991, 0]
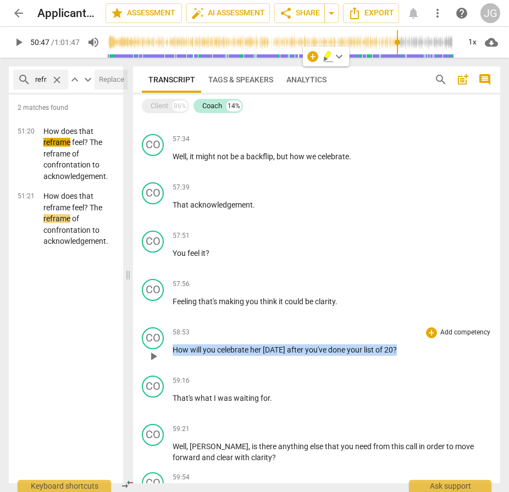
drag, startPoint x: 408, startPoint y: 362, endPoint x: 185, endPoint y: 349, distance: 223.5
click at [185, 345] on div "58:53 + Add competency keyboard_arrow_right How will you celebrate her [DATE] a…" at bounding box center [332, 348] width 319 height 40
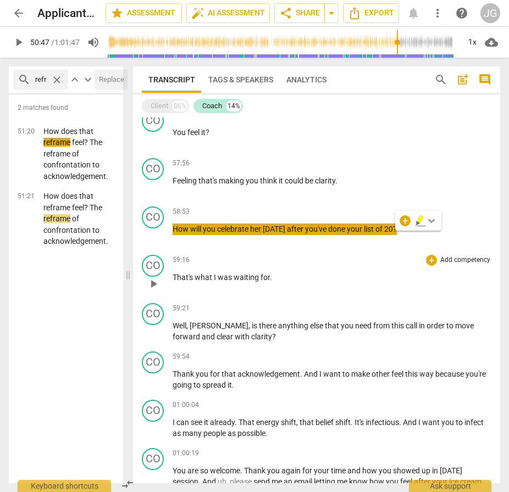
scroll to position [3117, 0]
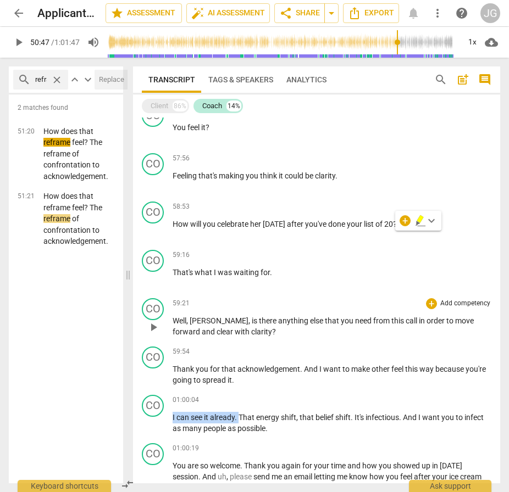
drag, startPoint x: 239, startPoint y: 426, endPoint x: 259, endPoint y: 337, distance: 90.7
click at [259, 337] on div "CL play_arrow pause 00:01 + Add competency keyboard_arrow_right Okay , perfect …" at bounding box center [316, 301] width 367 height 366
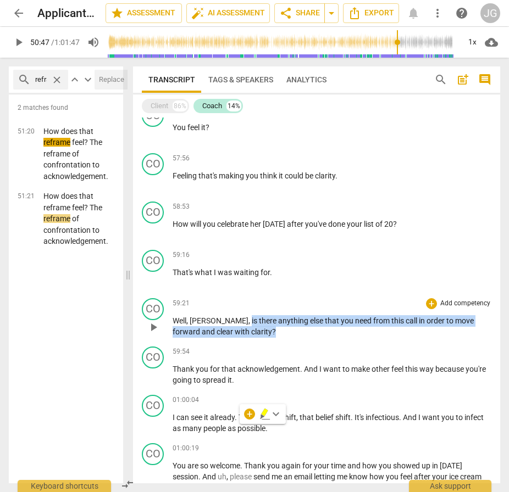
drag, startPoint x: 259, startPoint y: 337, endPoint x: 216, endPoint y: 331, distance: 43.4
click at [216, 331] on p "Well , [PERSON_NAME] , is there anything else that you need from this call in o…" at bounding box center [332, 326] width 319 height 23
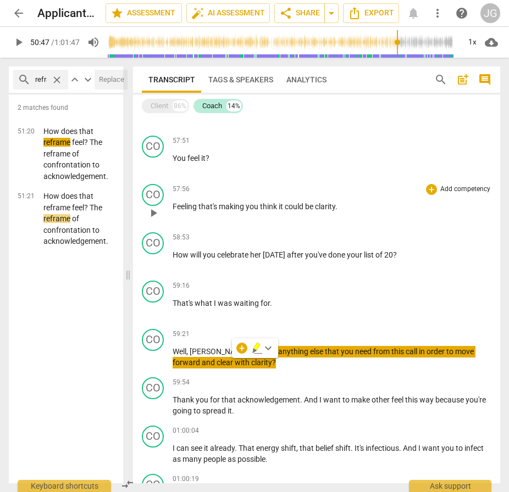
scroll to position [3107, 0]
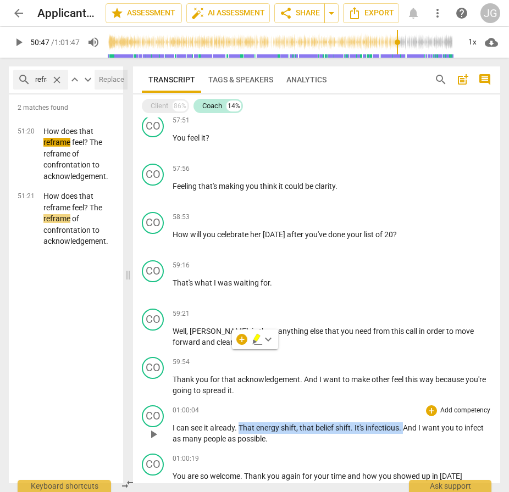
drag, startPoint x: 241, startPoint y: 438, endPoint x: 405, endPoint y: 443, distance: 164.4
click at [405, 345] on p "I can see it already . That energy shift , that belief shift . It's infectious …" at bounding box center [332, 434] width 319 height 23
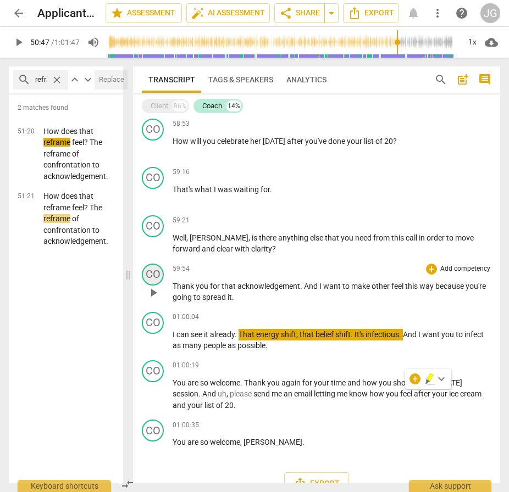
scroll to position [3232, 0]
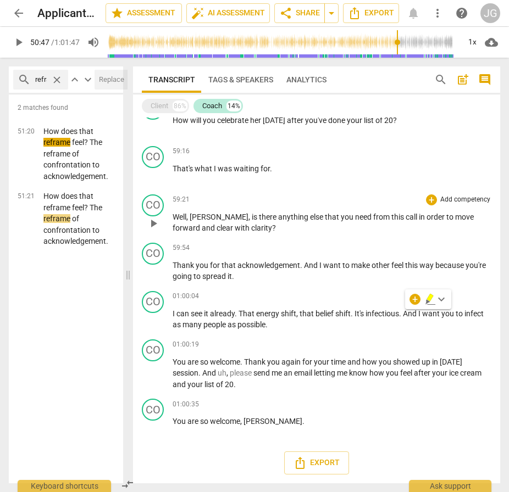
drag, startPoint x: 218, startPoint y: 215, endPoint x: 234, endPoint y: 235, distance: 25.8
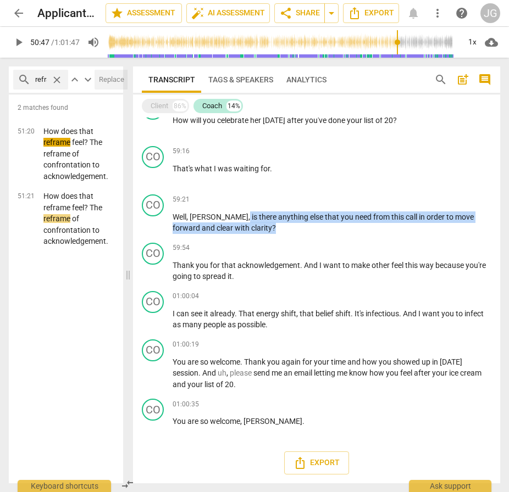
drag, startPoint x: 234, startPoint y: 230, endPoint x: 215, endPoint y: 217, distance: 22.6
click at [215, 217] on p "Well , [PERSON_NAME] , is there anything else that you need from this call in o…" at bounding box center [332, 223] width 319 height 23
click at [18, 42] on span "play_arrow" at bounding box center [18, 42] width 13 height 13
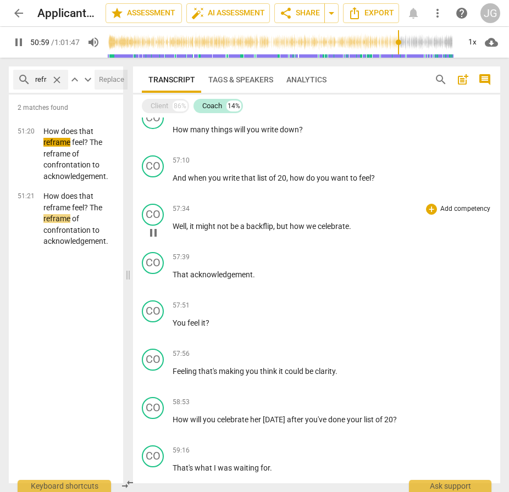
scroll to position [2922, 0]
click at [470, 43] on div "1x" at bounding box center [472, 43] width 21 height 18
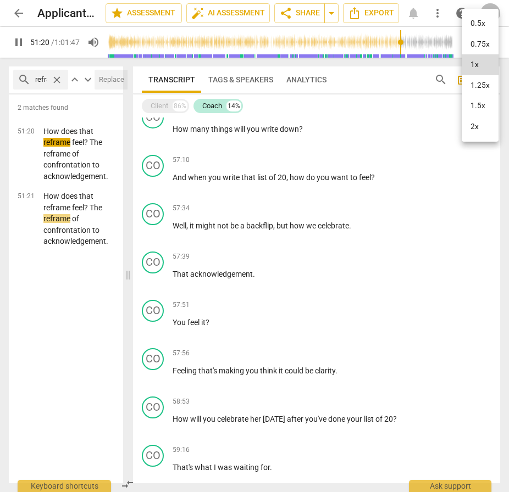
scroll to position [2747, 0]
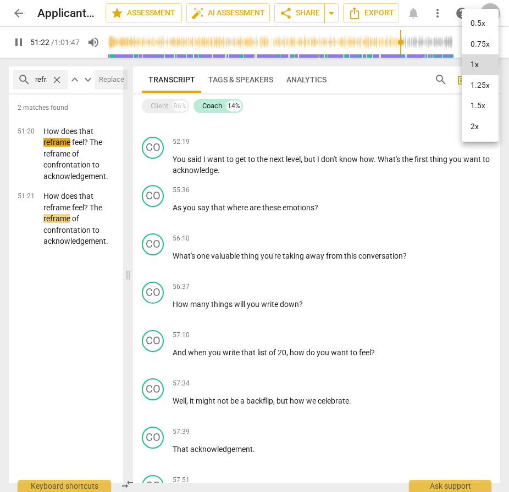
click at [470, 124] on li "2x" at bounding box center [480, 127] width 37 height 21
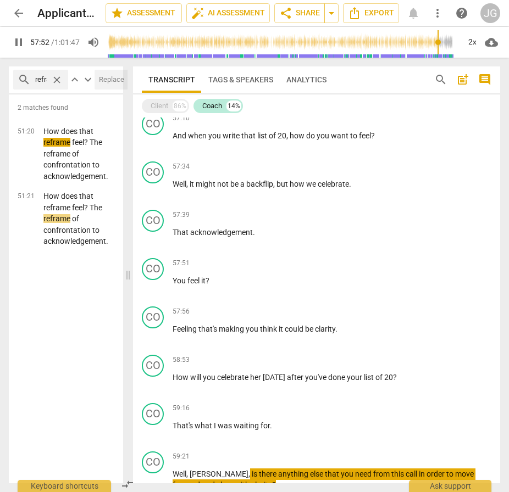
scroll to position [2965, 0]
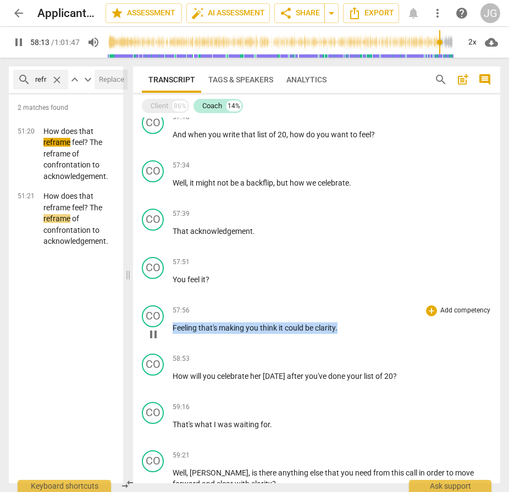
drag, startPoint x: 173, startPoint y: 340, endPoint x: 361, endPoint y: 348, distance: 188.2
click at [361, 345] on div "57:56 + Add competency keyboard_arrow_right Feeling that's making you think it …" at bounding box center [332, 326] width 319 height 40
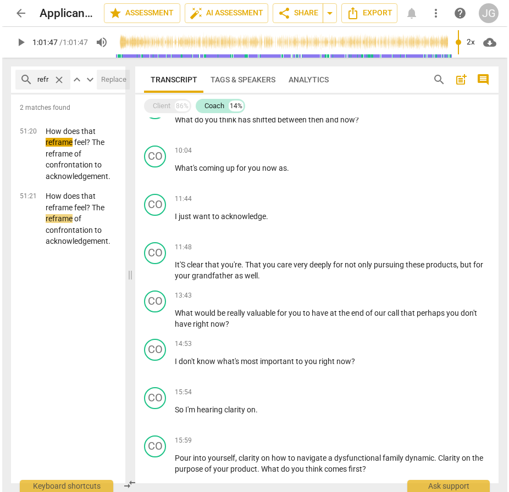
scroll to position [635, 0]
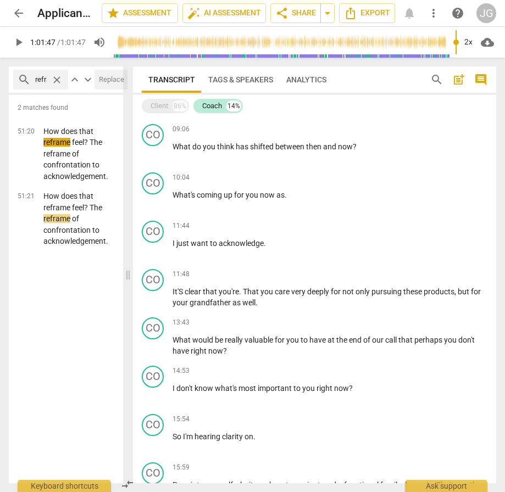
click at [124, 45] on input "range" at bounding box center [285, 42] width 342 height 35
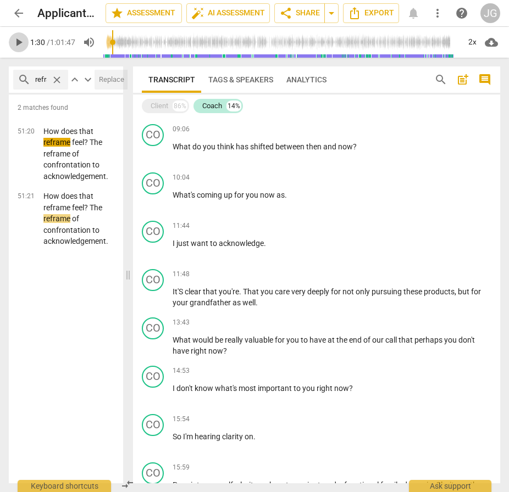
click at [21, 45] on span "play_arrow" at bounding box center [18, 42] width 13 height 13
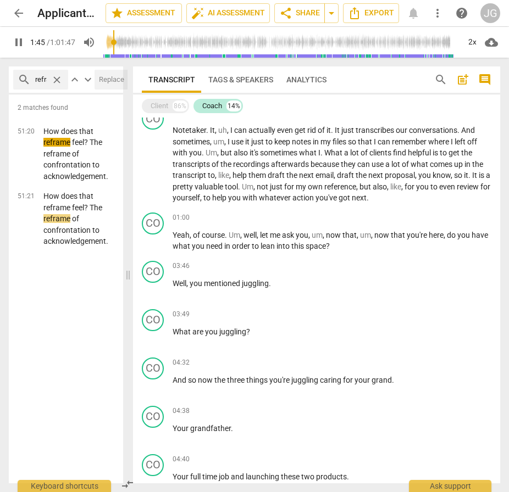
scroll to position [0, 0]
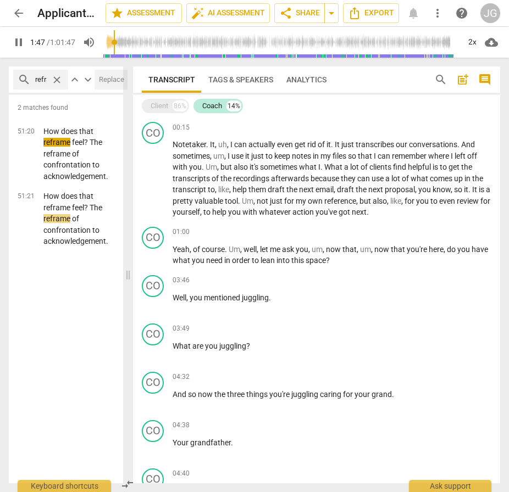
type input "108"
click at [58, 80] on span "close" at bounding box center [57, 80] width 12 height 12
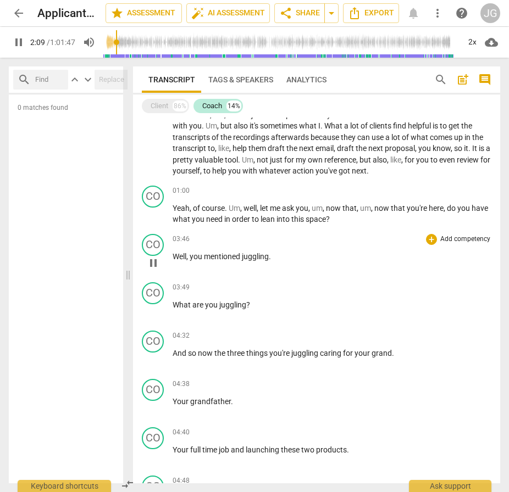
scroll to position [148, 0]
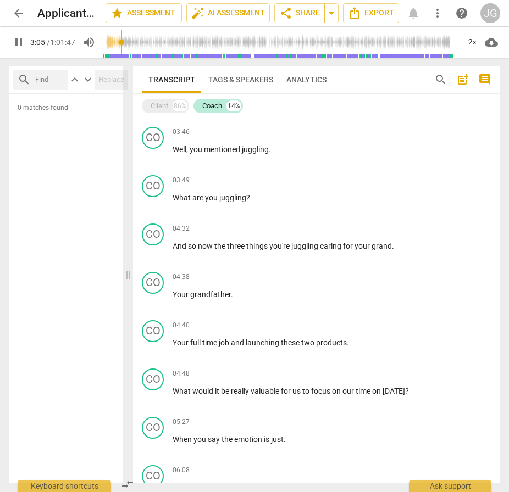
click at [123, 49] on input "range" at bounding box center [281, 42] width 356 height 35
click at [129, 49] on input "range" at bounding box center [281, 42] width 356 height 35
click at [135, 52] on input "range" at bounding box center [281, 42] width 356 height 35
click at [140, 50] on input "range" at bounding box center [281, 42] width 356 height 35
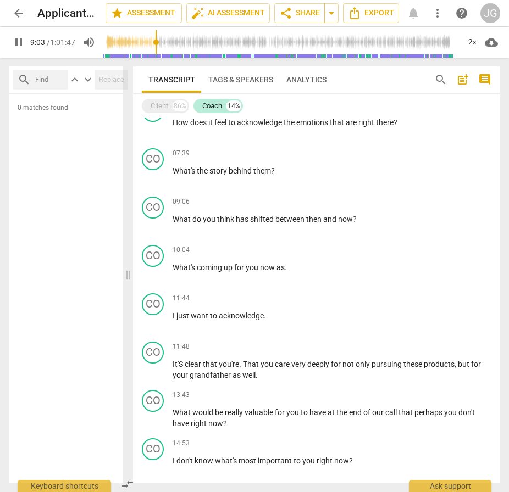
click at [157, 51] on input "range" at bounding box center [281, 42] width 356 height 35
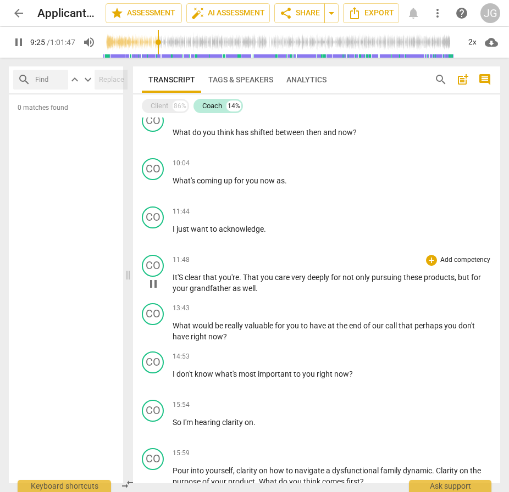
scroll to position [680, 0]
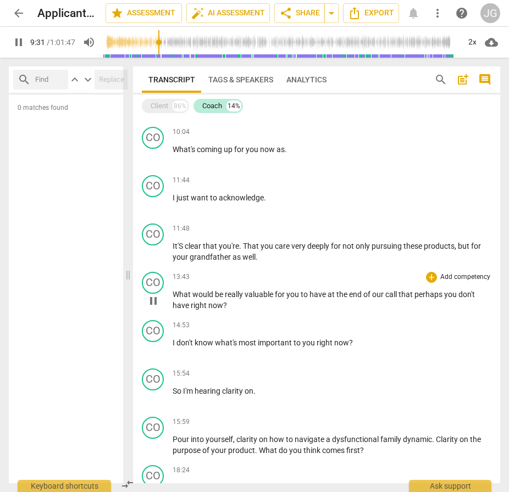
click at [152, 301] on span "pause" at bounding box center [153, 301] width 13 height 13
click at [154, 301] on span "play_arrow" at bounding box center [153, 301] width 13 height 13
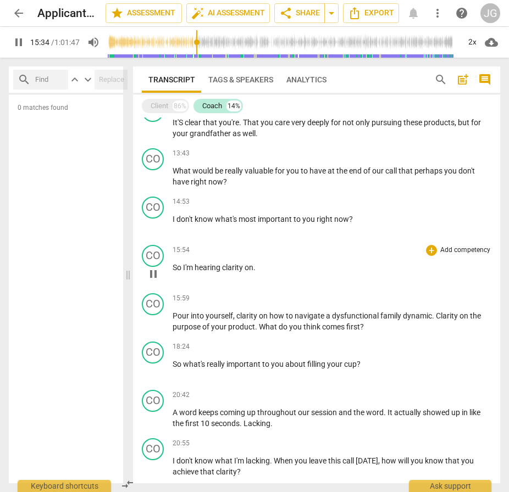
scroll to position [830, 0]
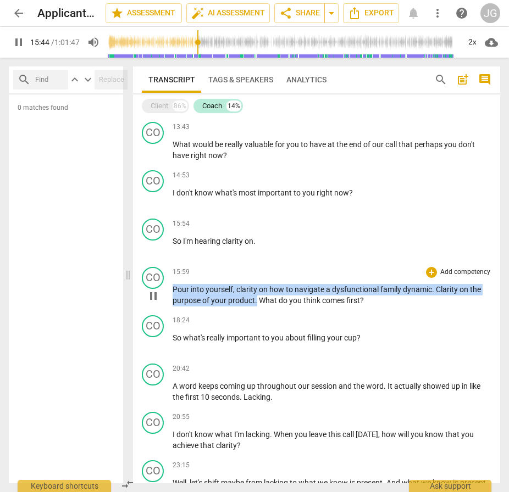
drag, startPoint x: 256, startPoint y: 302, endPoint x: 173, endPoint y: 289, distance: 83.9
click at [173, 289] on p "Pour into yourself , clarity on how to navigate a dysfunctional family dynamic …" at bounding box center [332, 295] width 319 height 23
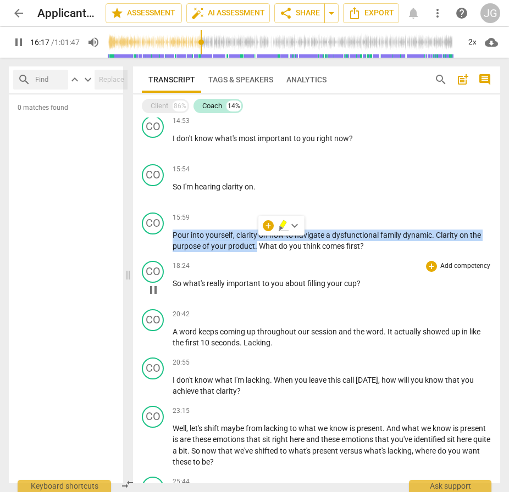
scroll to position [892, 0]
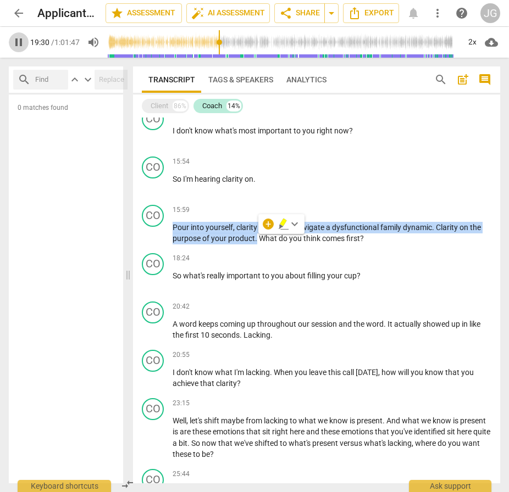
click at [19, 46] on span "pause" at bounding box center [18, 42] width 13 height 13
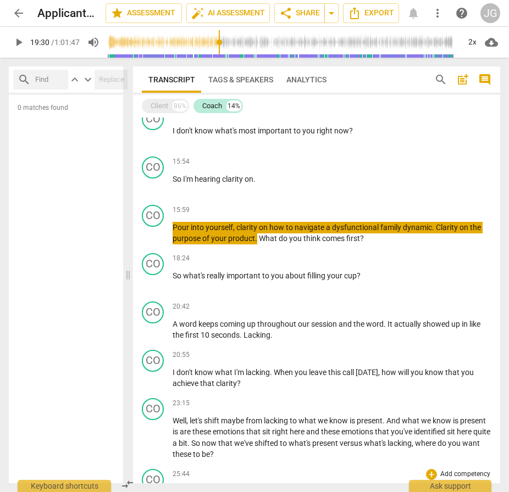
type input "1171"
